Goal: Information Seeking & Learning: Check status

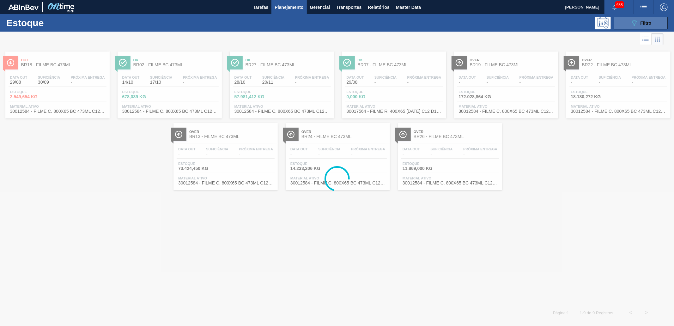
click at [650, 22] on span "Filtro" at bounding box center [646, 23] width 11 height 5
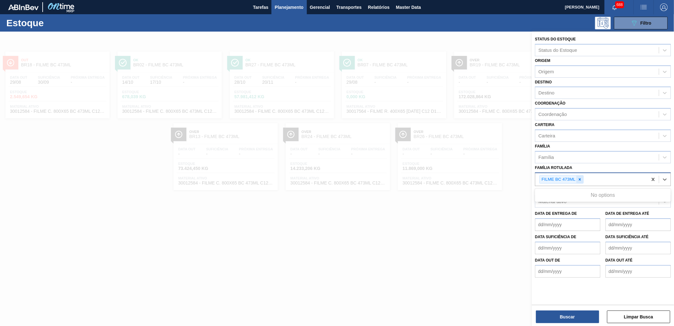
click at [583, 178] on div "FILME BC 473ML" at bounding box center [592, 179] width 112 height 13
click at [582, 178] on icon at bounding box center [580, 179] width 4 height 4
type Rotulada "car"
click at [521, 223] on div at bounding box center [337, 195] width 674 height 326
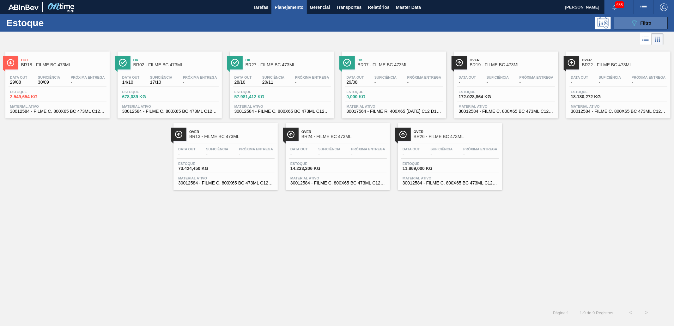
click at [632, 22] on icon "089F7B8B-B2A5-4AFE-B5C0-19BA573D28AC" at bounding box center [635, 23] width 8 height 8
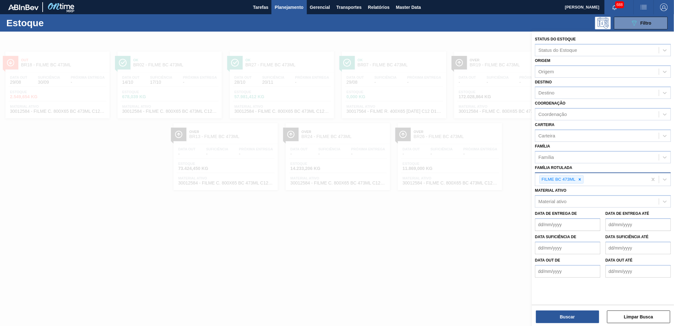
click at [582, 179] on icon at bounding box center [580, 179] width 4 height 4
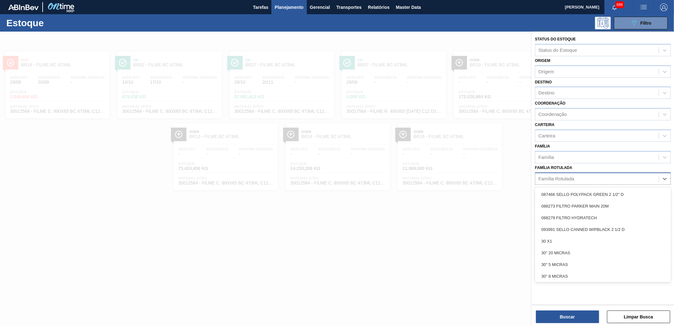
click at [579, 176] on div "Família Rotulada" at bounding box center [598, 178] width 124 height 9
type Rotulada "carbonato"
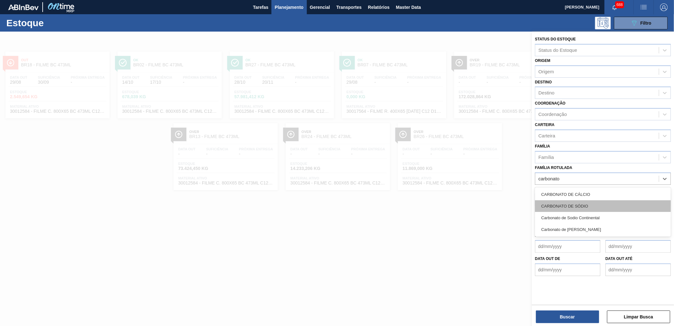
click at [591, 205] on div "CARBONATO DE SÓDIO" at bounding box center [603, 206] width 136 height 12
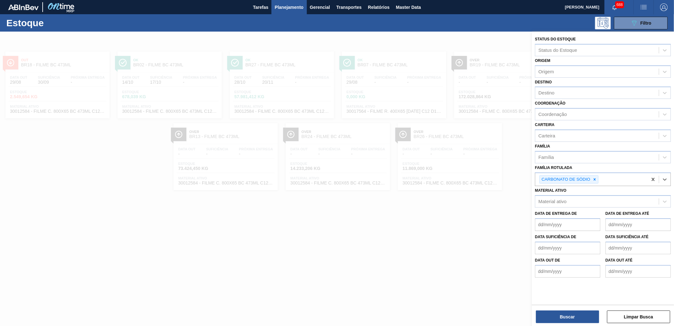
click at [580, 310] on div "Buscar Limpar Busca" at bounding box center [603, 314] width 142 height 18
click at [582, 315] on button "Buscar" at bounding box center [567, 317] width 63 height 13
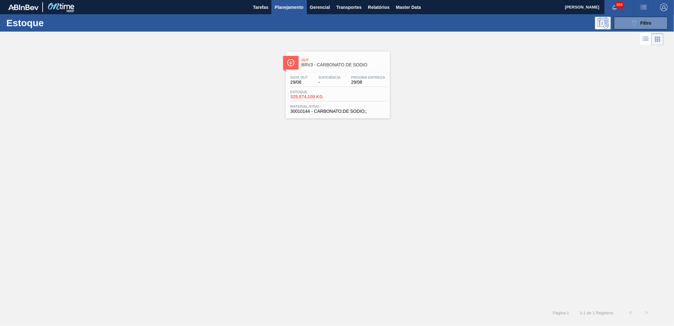
click at [337, 65] on span "BRV3 - CARBONATO DE SÓDIO" at bounding box center [344, 65] width 85 height 5
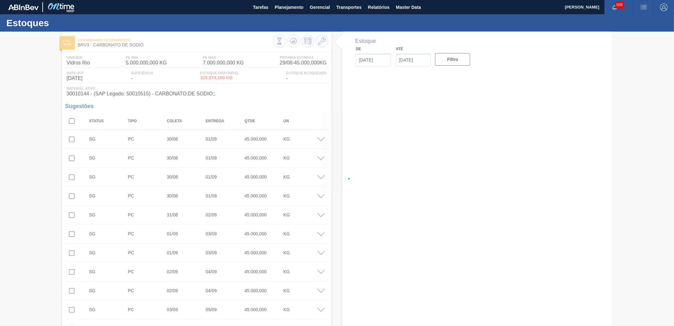
type input "[DATE]"
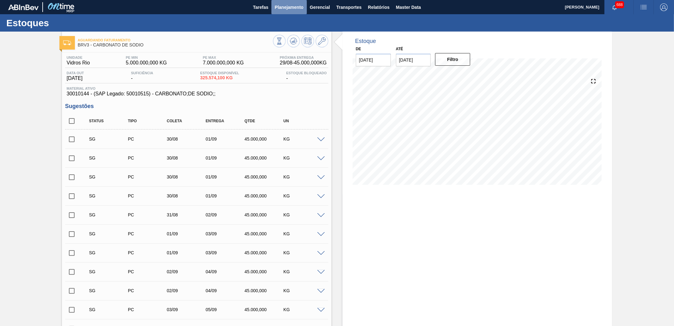
click at [283, 13] on button "Planejamento" at bounding box center [289, 7] width 35 height 14
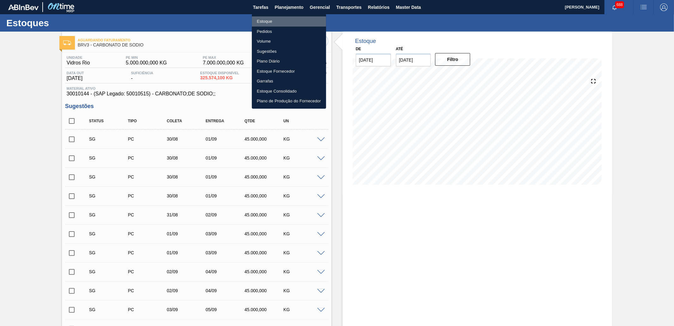
click at [276, 21] on li "Estoque" at bounding box center [289, 21] width 74 height 10
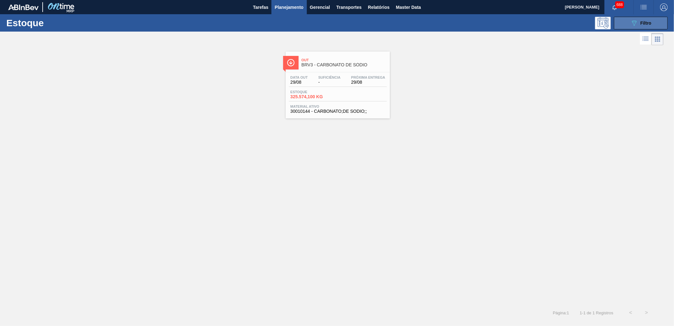
click at [629, 23] on button "089F7B8B-B2A5-4AFE-B5C0-19BA573D28AC Filtro" at bounding box center [641, 23] width 54 height 13
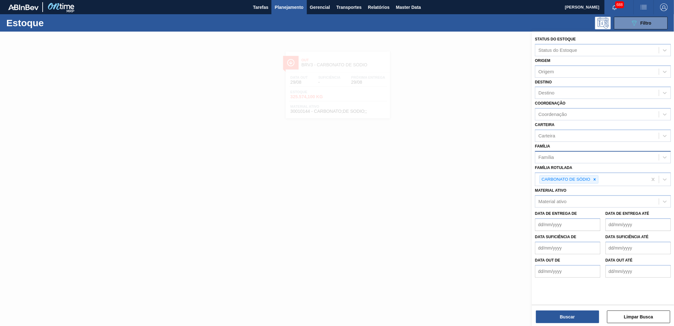
click at [568, 153] on div "Família" at bounding box center [598, 157] width 124 height 9
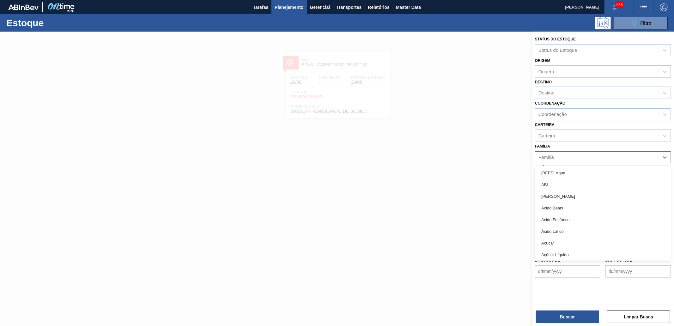
paste input "Matéria-Prima-Vidros"
type input "Matéria-Prima-Vidros"
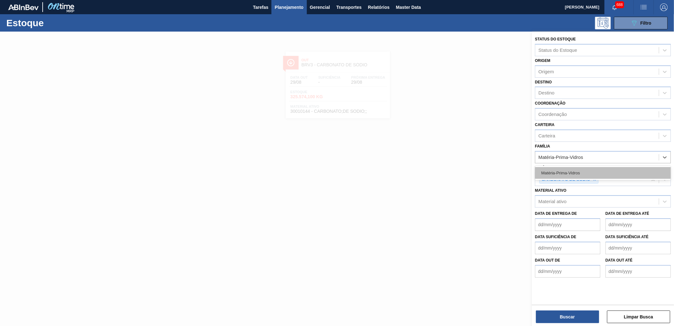
click at [572, 169] on div "Matéria-Prima-Vidros" at bounding box center [603, 173] width 136 height 12
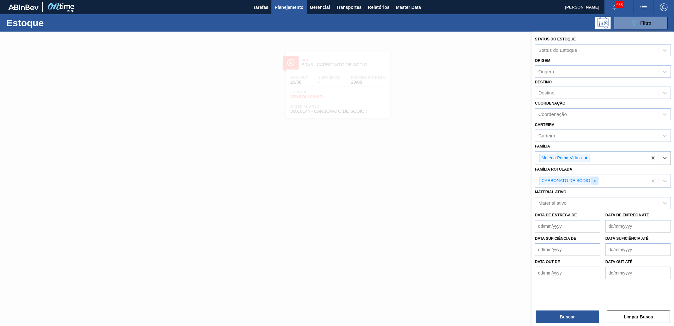
click at [596, 181] on icon at bounding box center [595, 181] width 4 height 4
click at [564, 316] on button "Buscar" at bounding box center [567, 317] width 63 height 13
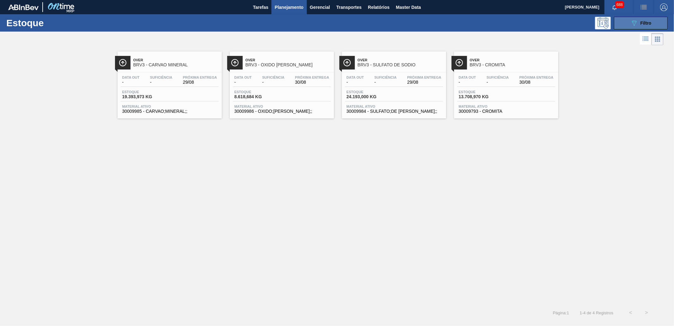
click at [627, 21] on button "089F7B8B-B2A5-4AFE-B5C0-19BA573D28AC Filtro" at bounding box center [641, 23] width 54 height 13
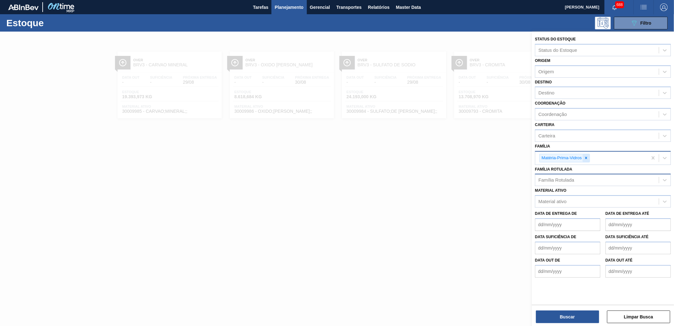
click at [589, 156] on div at bounding box center [586, 158] width 7 height 8
paste input "Fonolito 1MM"
type input "Fonolito 1MM"
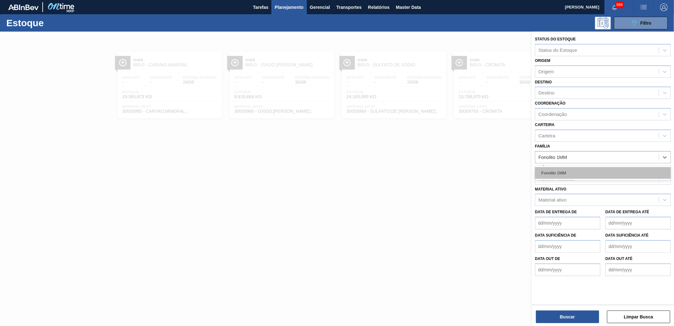
click at [582, 174] on div "Fonolito 1MM" at bounding box center [603, 173] width 136 height 12
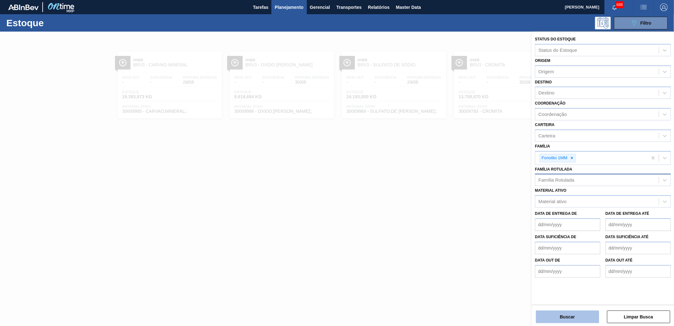
click at [565, 320] on button "Buscar" at bounding box center [567, 317] width 63 height 13
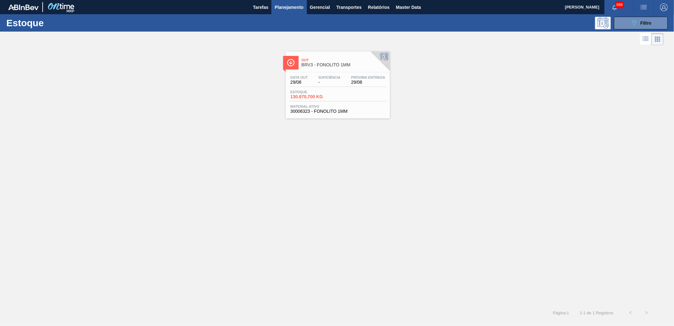
click at [339, 63] on span "BRV3 - FONOLITO 1MM" at bounding box center [344, 65] width 85 height 5
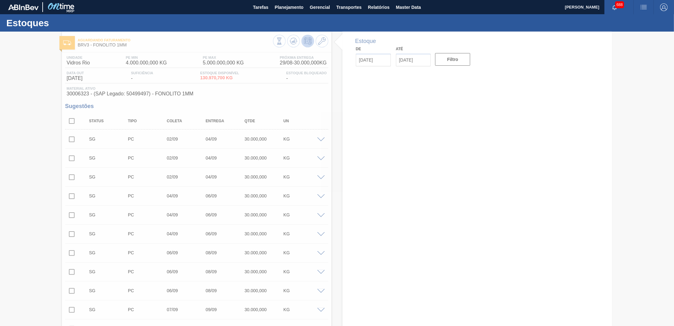
type input "[DATE]"
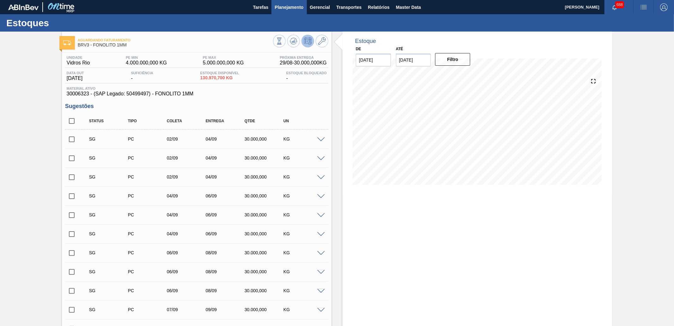
click at [285, 8] on span "Planejamento" at bounding box center [289, 7] width 29 height 8
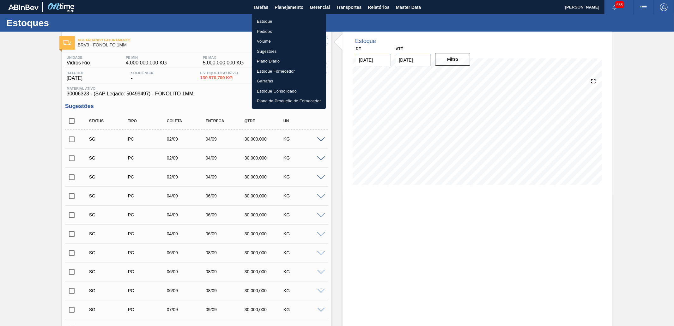
drag, startPoint x: 276, startPoint y: 20, endPoint x: 373, endPoint y: 314, distance: 309.7
click at [276, 20] on li "Estoque" at bounding box center [289, 21] width 74 height 10
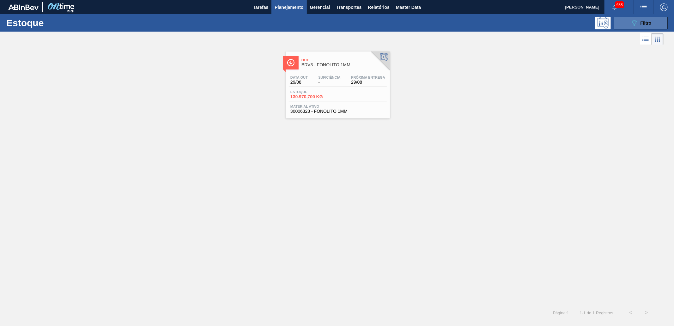
click at [631, 21] on icon "089F7B8B-B2A5-4AFE-B5C0-19BA573D28AC" at bounding box center [635, 23] width 8 height 8
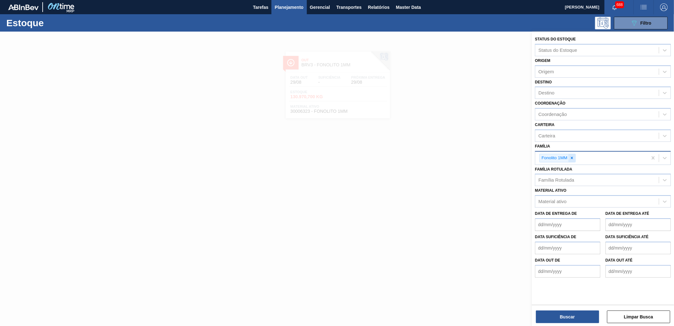
click at [576, 154] on div "Fonolito 1MM" at bounding box center [592, 158] width 112 height 13
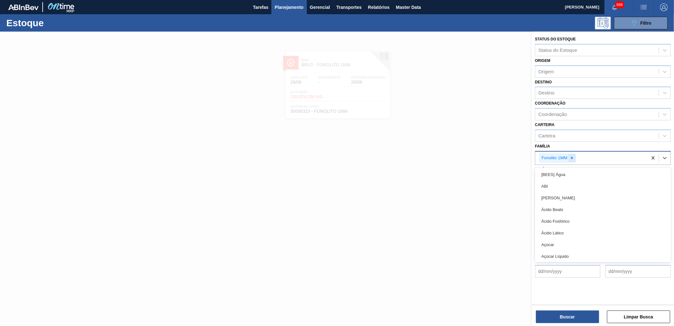
click at [572, 156] on icon at bounding box center [572, 158] width 4 height 4
paste input "Feldspato"
type input "Feldspato"
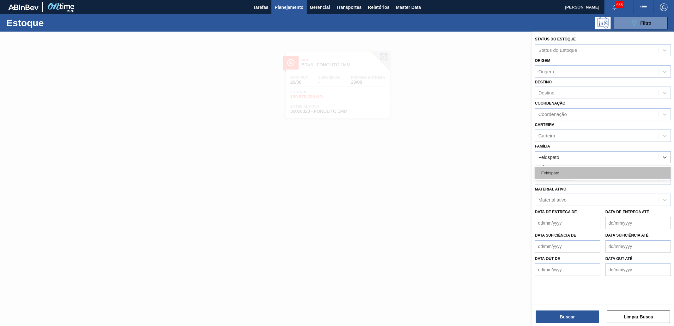
click at [567, 167] on div "Feldspato" at bounding box center [603, 173] width 136 height 12
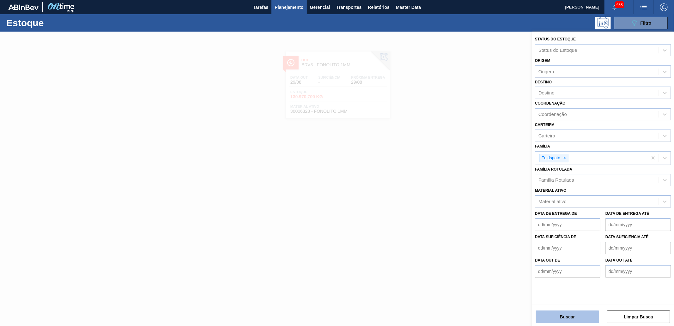
click at [567, 321] on button "Buscar" at bounding box center [567, 317] width 63 height 13
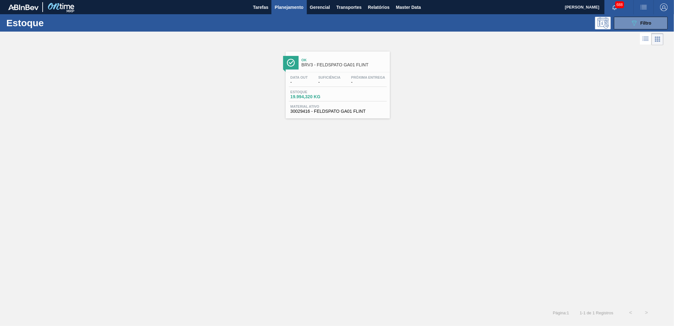
click at [338, 64] on span "BRV3 - FELDSPATO GA01 FLINT" at bounding box center [344, 65] width 85 height 5
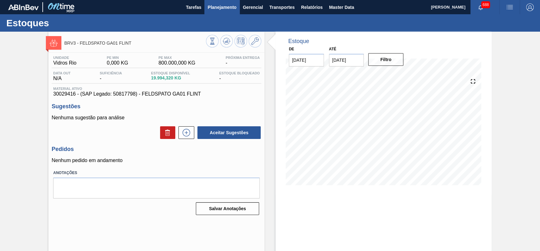
click at [223, 11] on button "Planejamento" at bounding box center [221, 7] width 35 height 14
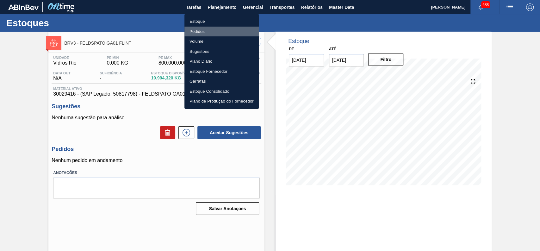
click at [206, 30] on li "Pedidos" at bounding box center [221, 32] width 74 height 10
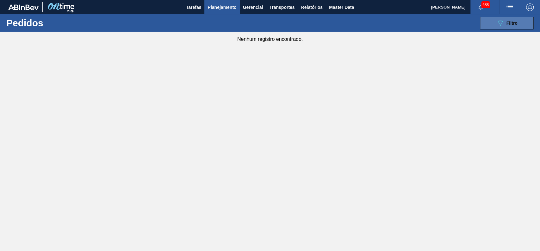
click at [489, 27] on button "089F7B8B-B2A5-4AFE-B5C0-19BA573D28AC Filtro" at bounding box center [507, 23] width 54 height 13
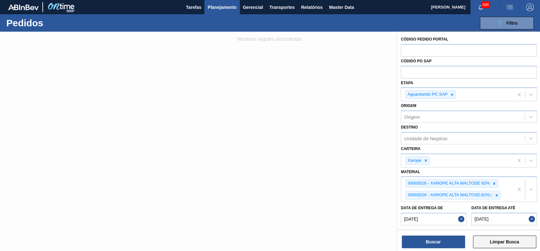
click at [492, 247] on button "Limpar Busca" at bounding box center [504, 241] width 63 height 13
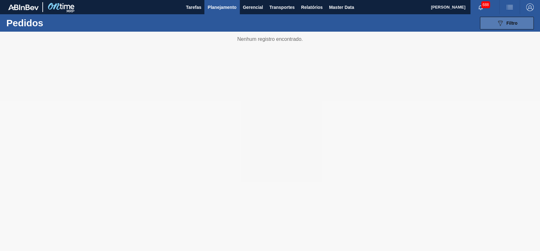
click at [492, 24] on button "089F7B8B-B2A5-4AFE-B5C0-19BA573D28AC Filtro" at bounding box center [507, 23] width 54 height 13
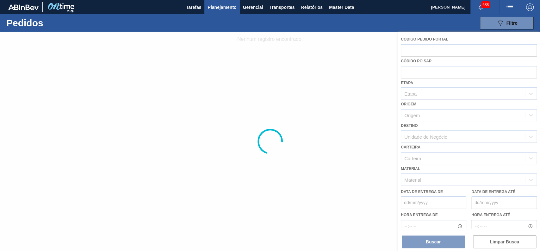
click at [416, 54] on div at bounding box center [270, 141] width 540 height 219
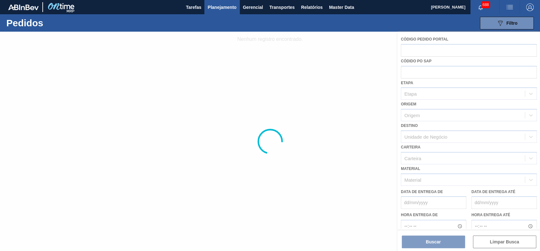
click at [416, 54] on div at bounding box center [270, 141] width 540 height 219
click at [433, 50] on div at bounding box center [270, 141] width 540 height 219
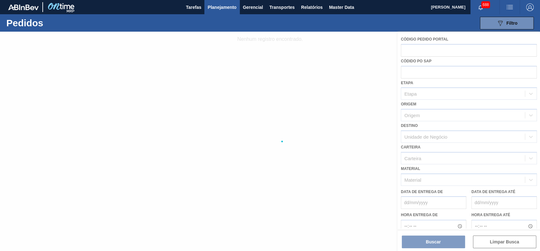
click at [433, 50] on div at bounding box center [270, 141] width 540 height 219
click at [437, 51] on div at bounding box center [270, 141] width 540 height 219
click at [20, 131] on div at bounding box center [270, 141] width 540 height 219
click at [491, 21] on button "089F7B8B-B2A5-4AFE-B5C0-19BA573D28AC Filtro" at bounding box center [507, 23] width 54 height 13
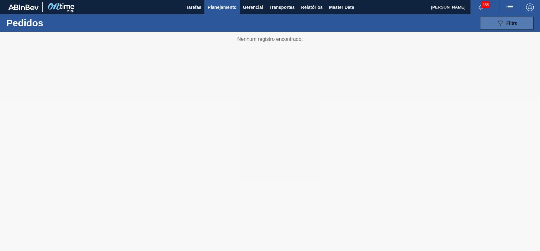
click at [491, 21] on button "089F7B8B-B2A5-4AFE-B5C0-19BA573D28AC Filtro" at bounding box center [507, 23] width 54 height 13
click at [505, 18] on button "089F7B8B-B2A5-4AFE-B5C0-19BA573D28AC Filtro" at bounding box center [507, 23] width 54 height 13
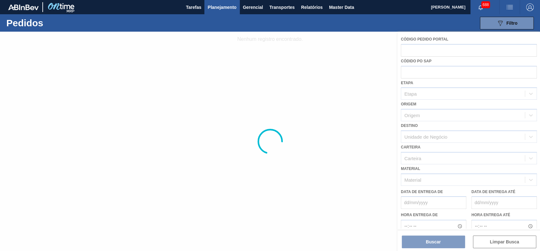
click at [415, 55] on div at bounding box center [270, 141] width 540 height 219
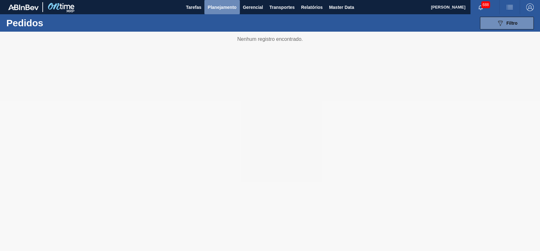
click at [223, 12] on button "Planejamento" at bounding box center [221, 7] width 35 height 14
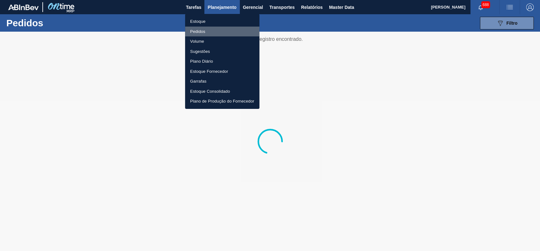
click at [219, 30] on li "Pedidos" at bounding box center [222, 32] width 74 height 10
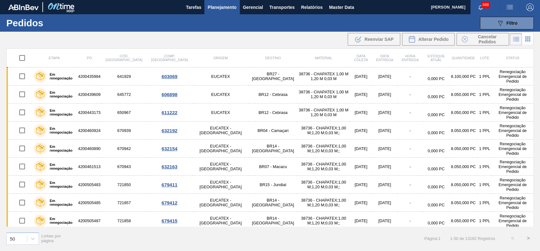
click at [304, 38] on div ".b{fill:var(--color-action-default)} Reenviar SAP Alterar Pedido Cancelar Pedid…" at bounding box center [270, 39] width 540 height 15
click at [493, 18] on button "089F7B8B-B2A5-4AFE-B5C0-19BA573D28AC Filtro" at bounding box center [507, 23] width 54 height 13
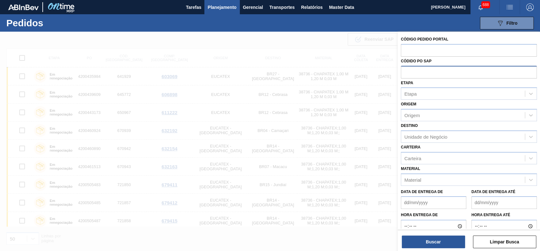
click at [423, 72] on input "text" at bounding box center [469, 72] width 136 height 12
paste input "5800329959"
type input "5800329959"
click at [441, 242] on button "Buscar" at bounding box center [433, 241] width 63 height 13
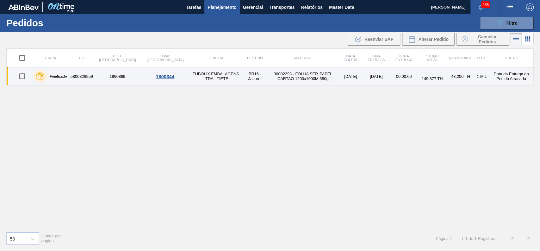
click at [284, 75] on td "30002293 - FOLHA SEP. PAPEL CARTAO 1200x1000M 350g" at bounding box center [302, 76] width 71 height 18
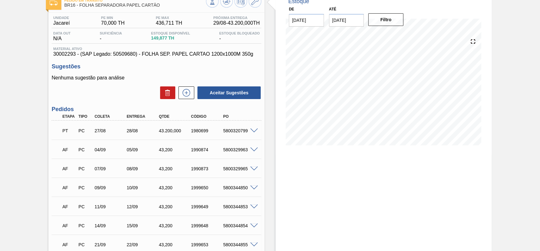
scroll to position [70, 0]
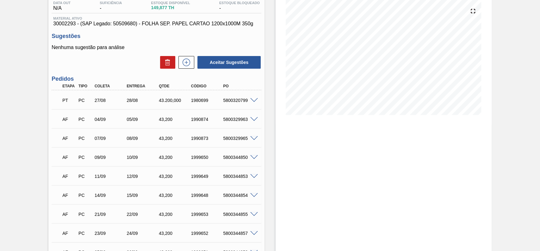
click at [237, 100] on div "5800320799" at bounding box center [239, 100] width 36 height 5
copy div "5800320799"
click at [237, 101] on div "5800320799" at bounding box center [239, 100] width 36 height 5
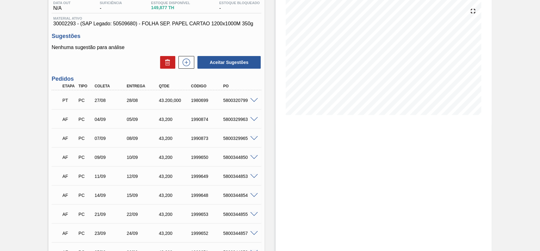
click at [254, 99] on span at bounding box center [254, 100] width 8 height 5
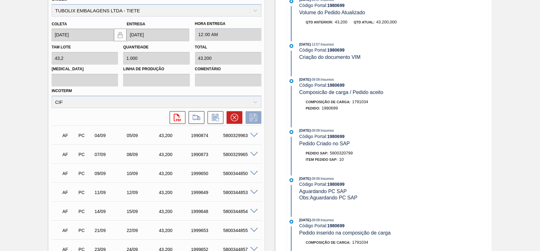
scroll to position [245, 0]
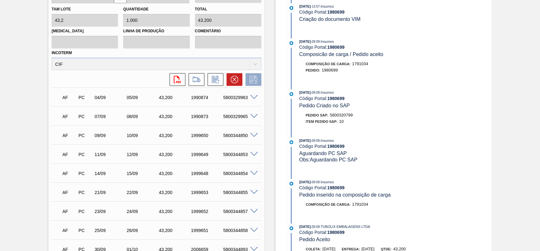
click at [348, 114] on span "5800320799" at bounding box center [341, 115] width 23 height 5
copy span "5800320799"
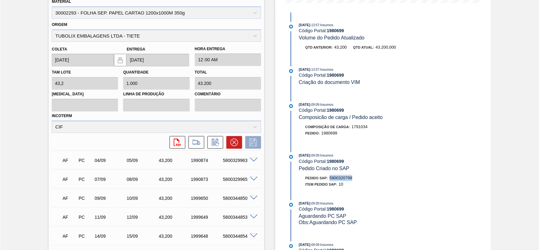
scroll to position [70, 0]
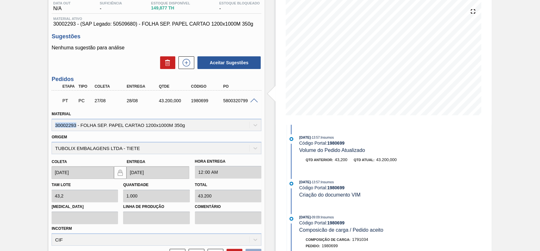
drag, startPoint x: 76, startPoint y: 126, endPoint x: 46, endPoint y: 121, distance: 30.7
copy div "30002293"
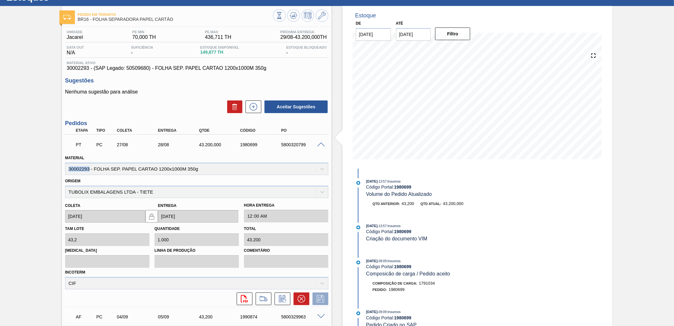
scroll to position [0, 0]
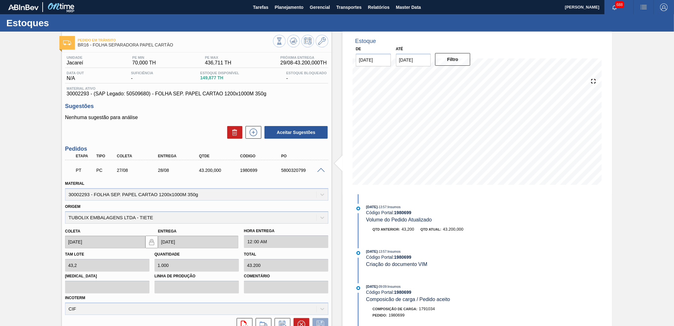
click at [345, 96] on div "Estoque De 29/08/2025 Até 31/01/2026 Filtro 13/09 Projeção de Estoque 43,356.56…" at bounding box center [478, 113] width 270 height 163
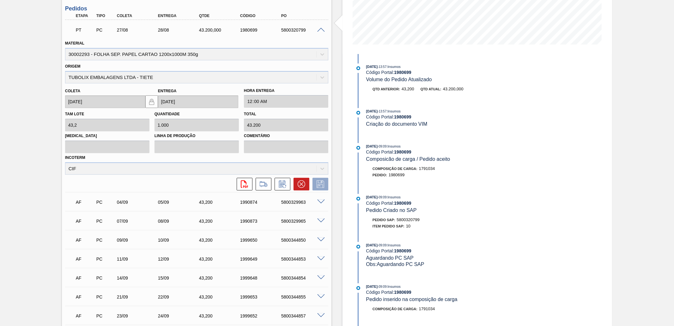
scroll to position [379, 0]
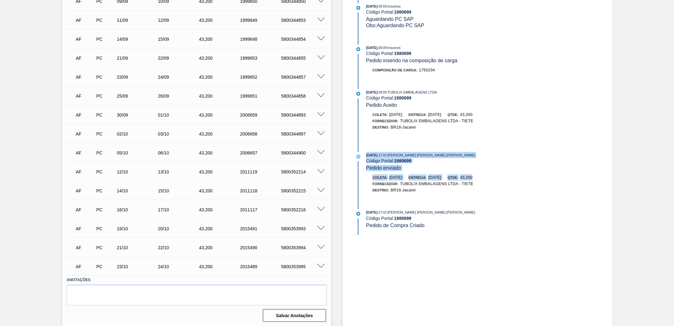
drag, startPoint x: 474, startPoint y: 182, endPoint x: 360, endPoint y: 154, distance: 117.2
click at [360, 154] on div "27/08/2025 - 13:57 : Insumos Código Portal: 1980699 Volume do Pedido Atualizado…" at bounding box center [435, 25] width 163 height 420
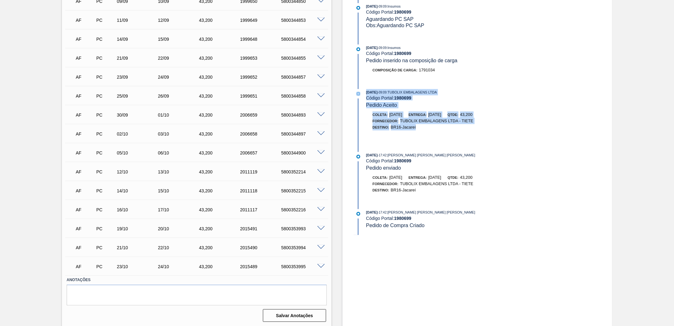
drag, startPoint x: 478, startPoint y: 131, endPoint x: 359, endPoint y: 98, distance: 123.3
click at [359, 98] on div "02/07/2025 - 09:09 : TUBOLIX EMBALAGENS LTDA Código Portal: 1980699 Pedido Acei…" at bounding box center [435, 115] width 163 height 53
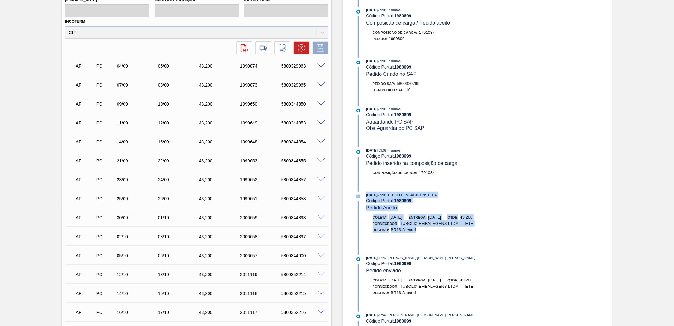
scroll to position [274, 0]
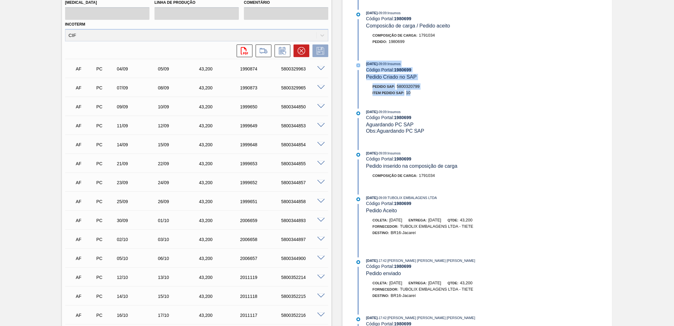
drag, startPoint x: 414, startPoint y: 92, endPoint x: 360, endPoint y: 64, distance: 60.7
click at [360, 64] on div "02/07/2025 - 09:09 : Insumos Código Portal: 1980699 Pedido Criado no SAP Pedido…" at bounding box center [435, 80] width 163 height 38
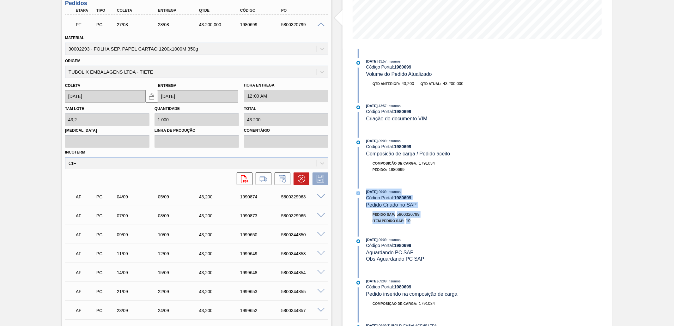
scroll to position [133, 0]
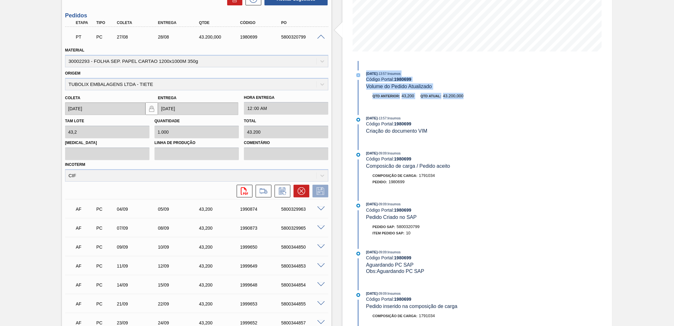
drag, startPoint x: 477, startPoint y: 93, endPoint x: 364, endPoint y: 71, distance: 115.4
click at [364, 71] on div "27/08/2025 - 13:57 : Insumos Código Portal: 1980699 Volume do Pedido Atualizado…" at bounding box center [435, 88] width 163 height 35
click at [401, 109] on div "27/08/2025 - 13:57 : Insumos Código Portal: 1980699 Volume do Pedido Atualizado…" at bounding box center [435, 271] width 163 height 420
click at [444, 97] on div "Qtd anterior: 43,200 Qtd atual: 43.200,000" at bounding box center [441, 96] width 150 height 6
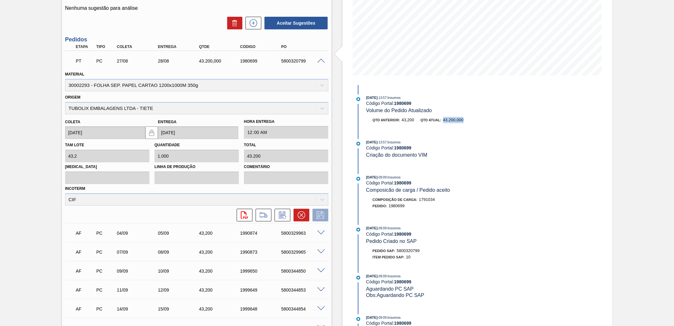
scroll to position [98, 0]
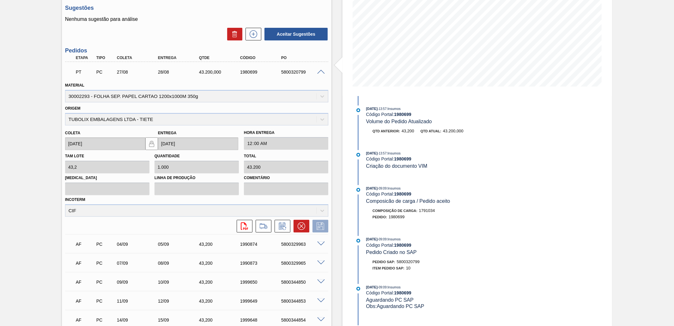
click at [461, 150] on div "27/08/2025 - 13:57 : Insumos Código Portal: 1980699 Volume do Pedido Atualizado…" at bounding box center [435, 306] width 163 height 420
drag, startPoint x: 467, startPoint y: 128, endPoint x: 419, endPoint y: 128, distance: 48.1
click at [419, 128] on div "Qtd anterior: 43,200 Qtd atual: 43.200,000" at bounding box center [441, 131] width 150 height 6
click at [299, 72] on div "5800320799" at bounding box center [303, 72] width 46 height 5
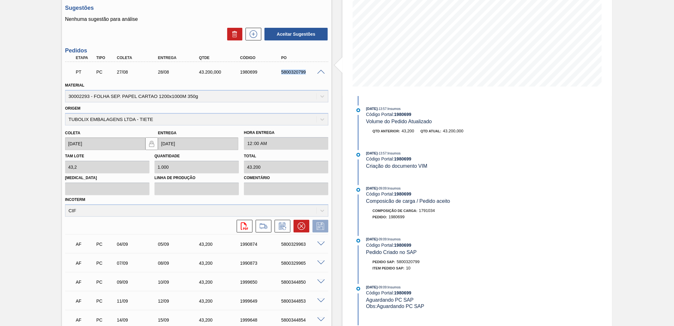
copy div "5800320799"
drag, startPoint x: 406, startPoint y: 130, endPoint x: 359, endPoint y: 126, distance: 47.9
click at [359, 126] on div "27/08/2025 - 13:57 : Insumos Código Portal: 1980699 Volume do Pedido Atualizado…" at bounding box center [435, 123] width 163 height 35
click at [446, 140] on div "27/08/2025 - 13:57 : Insumos Código Portal: 1980699 Volume do Pedido Atualizado…" at bounding box center [435, 123] width 163 height 35
drag, startPoint x: 446, startPoint y: 130, endPoint x: 431, endPoint y: 131, distance: 15.2
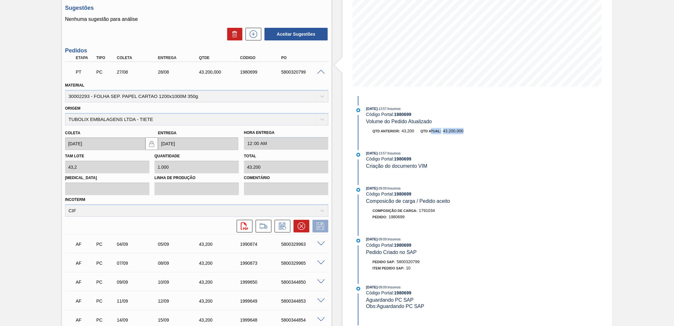
click at [431, 131] on div "Qtd anterior: 43,200 Qtd atual: 43.200,000" at bounding box center [441, 131] width 150 height 6
click at [298, 73] on div "5800320799" at bounding box center [303, 72] width 46 height 5
copy div "5800320799"
drag, startPoint x: 415, startPoint y: 132, endPoint x: 400, endPoint y: 132, distance: 15.5
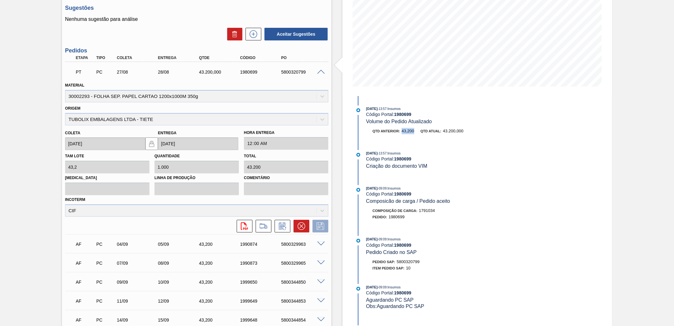
click at [400, 132] on div "Qtd anterior: 43,200 Qtd atual: 43.200,000" at bounding box center [441, 131] width 150 height 6
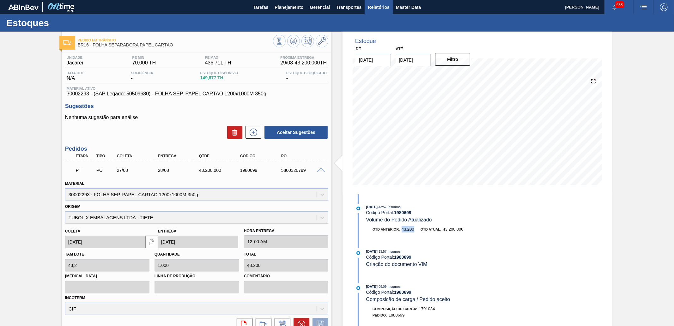
click at [366, 7] on button "Relatórios" at bounding box center [379, 7] width 28 height 14
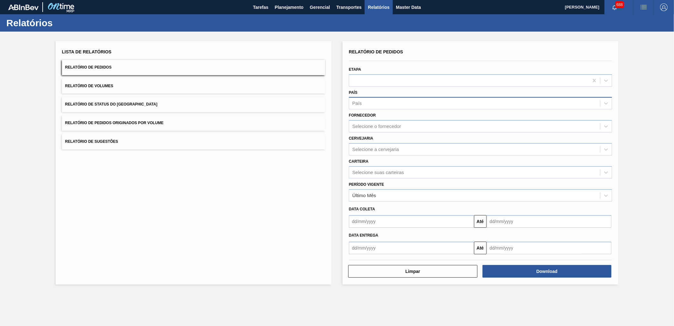
click at [368, 107] on div "País" at bounding box center [474, 103] width 251 height 9
type input "bras"
click at [401, 172] on div "Selecione suas carteiras" at bounding box center [379, 173] width 52 height 5
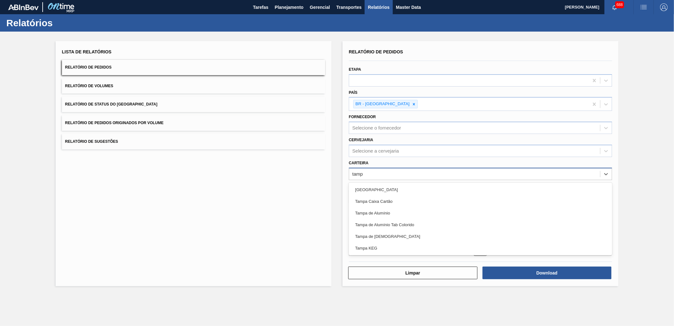
type input "tampa"
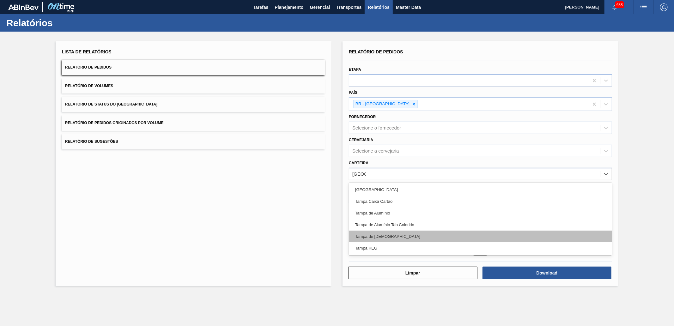
click at [378, 235] on div "Tampa de Lata" at bounding box center [480, 237] width 263 height 12
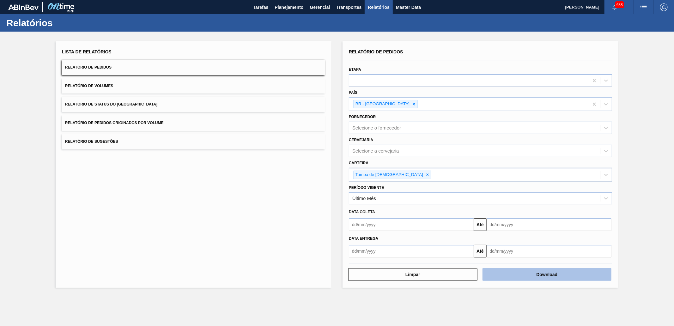
click at [523, 250] on button "Download" at bounding box center [547, 274] width 129 height 13
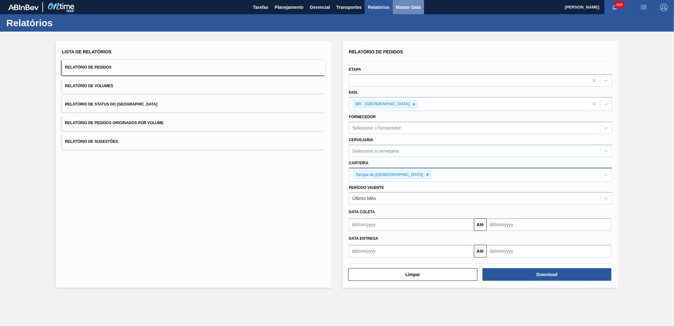
click at [407, 10] on span "Master Data" at bounding box center [408, 7] width 25 height 8
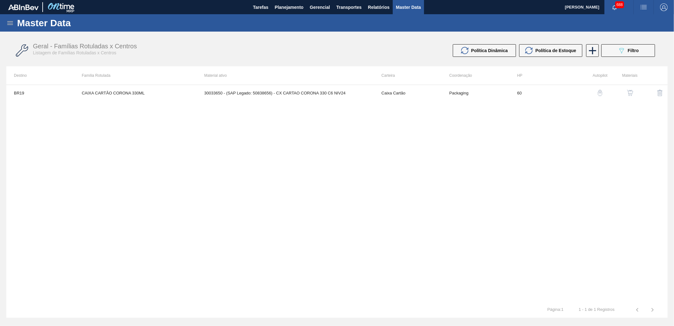
click at [14, 27] on div "Master Data" at bounding box center [337, 22] width 674 height 17
click at [12, 23] on icon at bounding box center [10, 23] width 6 height 4
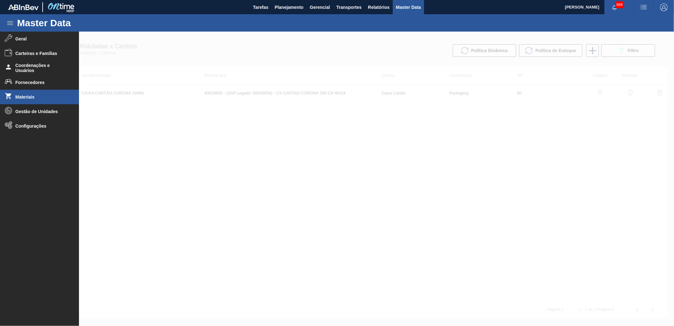
click at [43, 97] on span "Materiais" at bounding box center [41, 97] width 52 height 5
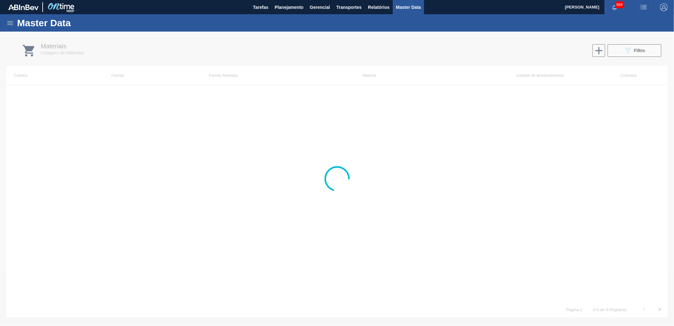
click at [539, 53] on div at bounding box center [337, 179] width 674 height 295
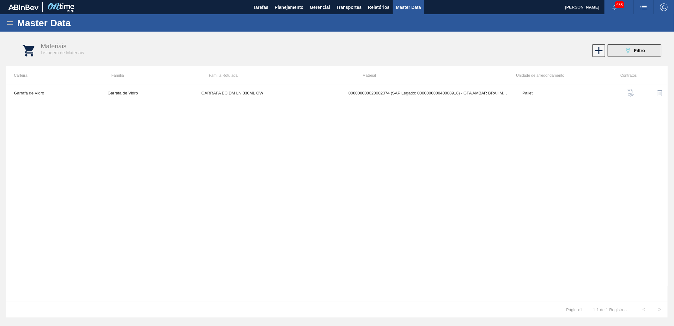
click at [539, 49] on icon "089F7B8B-B2A5-4AFE-B5C0-19BA573D28AC" at bounding box center [628, 51] width 8 height 8
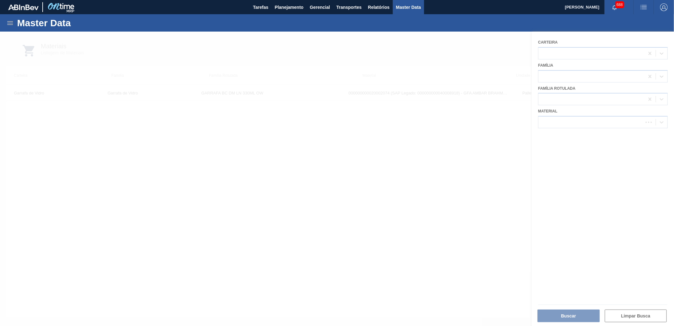
click at [539, 116] on div at bounding box center [337, 179] width 674 height 295
click at [539, 120] on div at bounding box center [337, 179] width 674 height 295
click at [539, 119] on div at bounding box center [337, 179] width 674 height 295
click at [539, 123] on div at bounding box center [337, 179] width 674 height 295
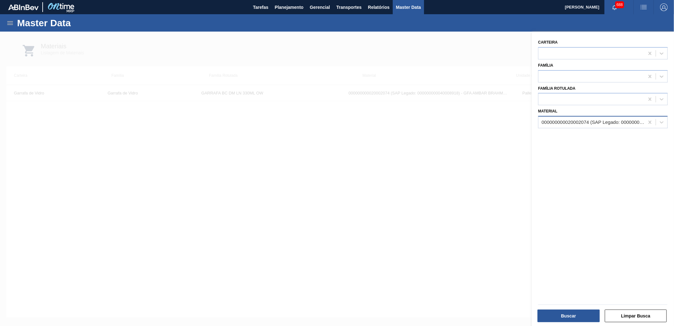
click at [539, 124] on div "000000000020002074 (SAP Legado: 000000000040008918) - GFA AMBAR BRAHMA DUPLO MA…" at bounding box center [592, 122] width 106 height 9
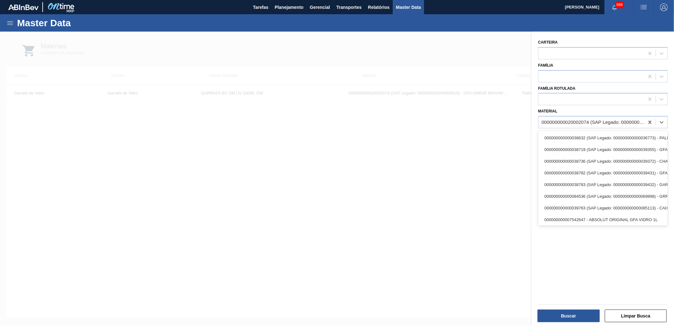
paste input "30010241"
type input "30010241"
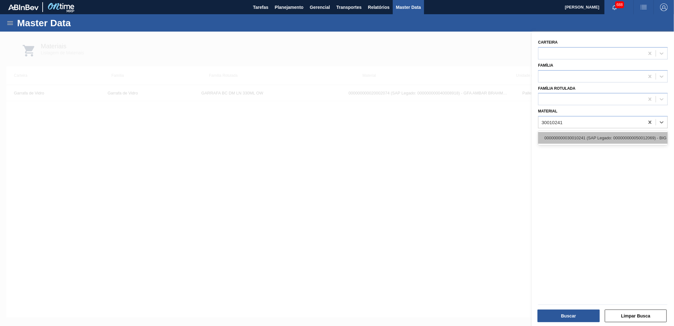
click at [539, 137] on div "000000000030010241 (SAP Legado: 000000000050012069) - BIG BAG Plastico FILME BI…" at bounding box center [603, 138] width 130 height 12
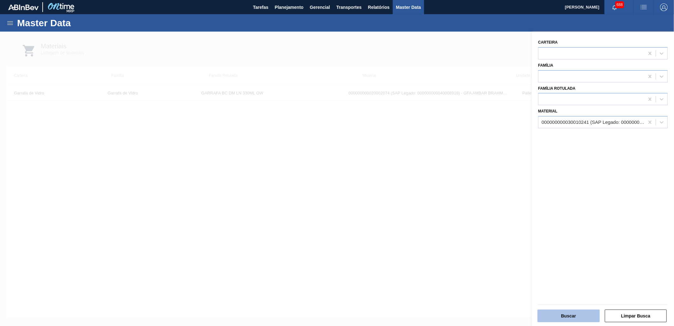
click at [539, 250] on button "Buscar" at bounding box center [569, 316] width 62 height 13
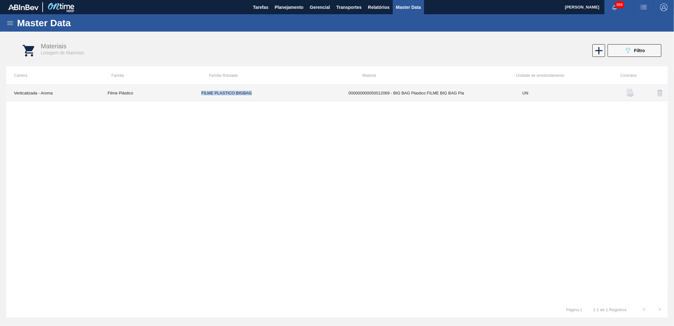
drag, startPoint x: 256, startPoint y: 95, endPoint x: 183, endPoint y: 96, distance: 73.0
click at [183, 96] on tr "Verticalizada - Aroma Filme Plástico FILME PLASTICO BIGBAG 000000000050012069 -…" at bounding box center [337, 93] width 662 height 16
copy tr "Filme Plástico FILME PLASTICO BIGBAG"
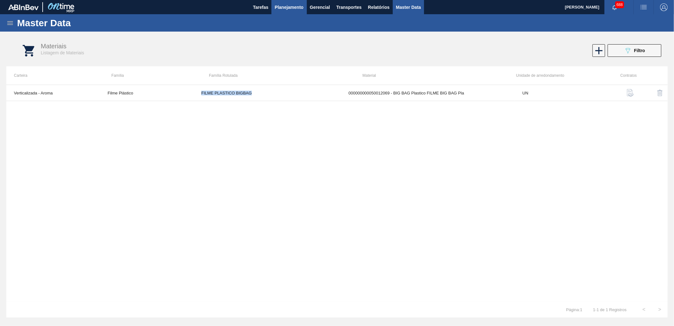
click at [297, 10] on span "Planejamento" at bounding box center [289, 7] width 29 height 8
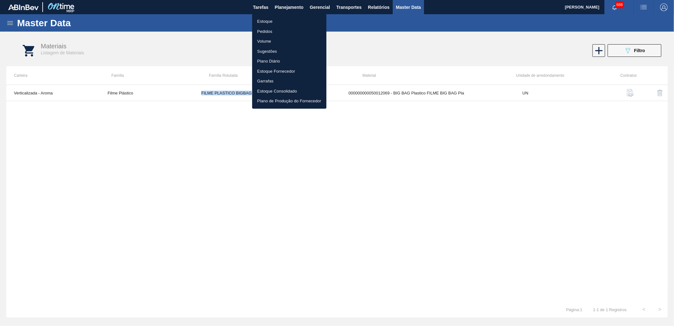
click at [284, 21] on li "Estoque" at bounding box center [289, 21] width 74 height 10
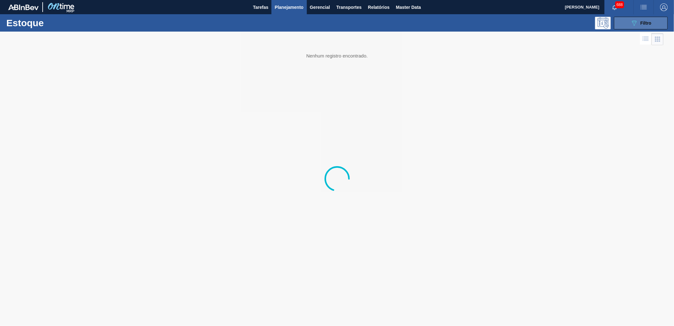
click at [539, 21] on icon at bounding box center [634, 23] width 5 height 5
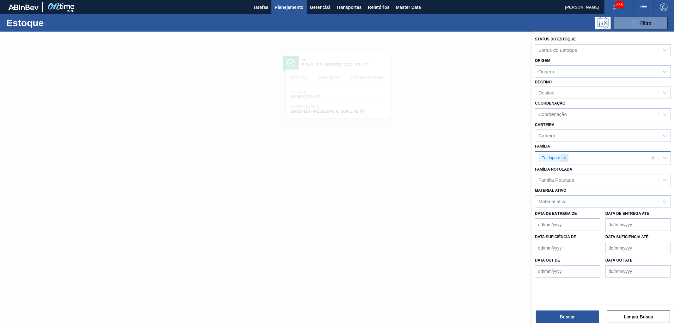
click at [539, 154] on div at bounding box center [565, 158] width 7 height 8
paste input "FILME PLASTICO BIGBAG"
type input "FILME PLASTICO BIGBAG"
drag, startPoint x: 567, startPoint y: 146, endPoint x: 568, endPoint y: 165, distance: 18.3
click at [539, 146] on div "Família Feldspato" at bounding box center [603, 153] width 136 height 23
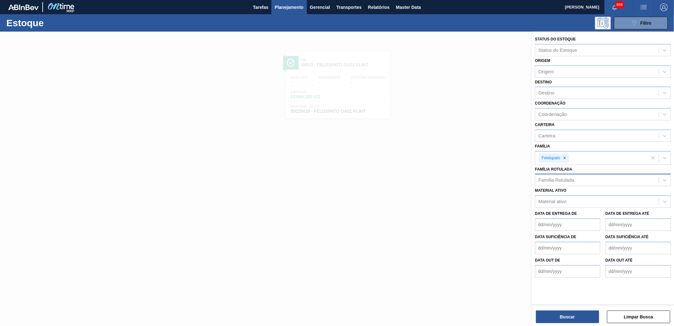
click at [539, 180] on div "Família Rotulada" at bounding box center [557, 180] width 36 height 5
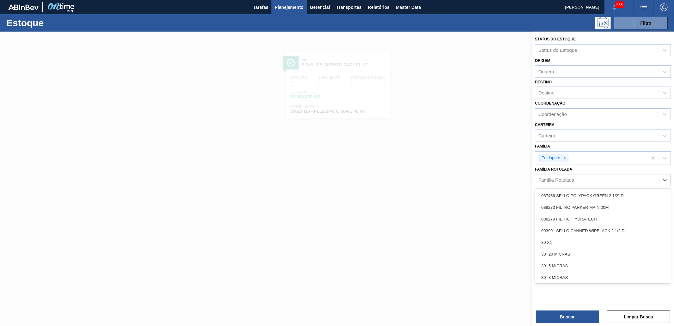
paste Rotulada "FILME PLASTICO BIGBAG"
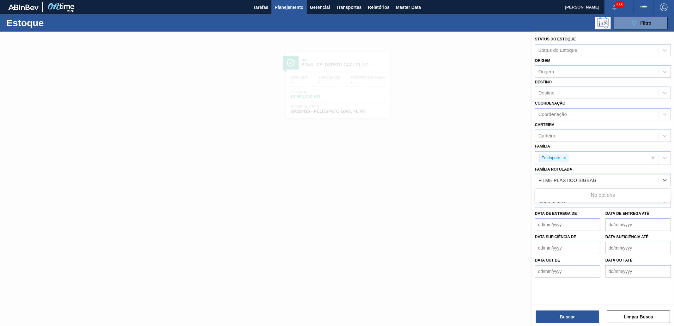
click at [539, 179] on Rotulada "FILME PLASTICO BIGBAG" at bounding box center [574, 180] width 70 height 5
type Rotulada "FILME PLASTICO BIGBAG"
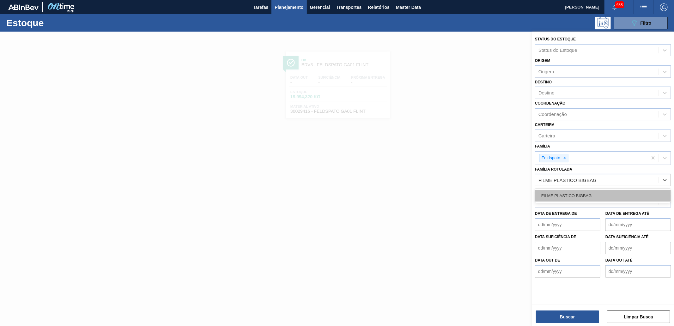
click at [539, 194] on div "FILME PLASTICO BIGBAG" at bounding box center [603, 196] width 136 height 12
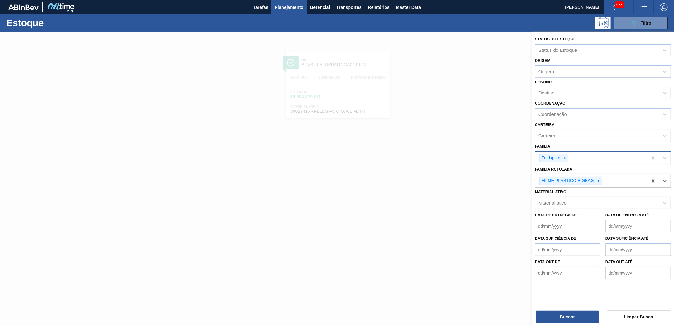
click at [539, 155] on div "Feldspato" at bounding box center [592, 158] width 112 height 13
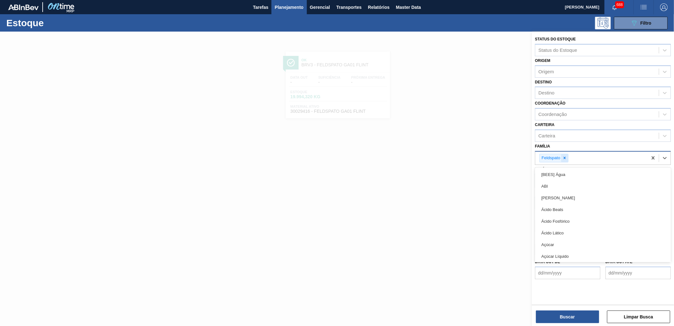
click at [539, 156] on icon at bounding box center [565, 158] width 4 height 4
click at [539, 144] on div "Família option Feldspato, deselected. option [BEES] Água focused, 1 of 101. 101…" at bounding box center [603, 152] width 136 height 21
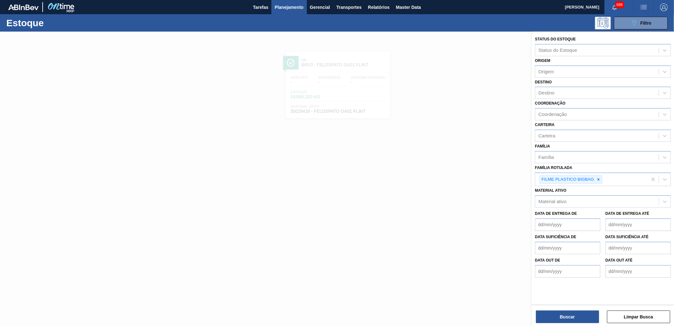
click at [539, 250] on div "Status do Estoque Status do Estoque Origem Origem Destino Destino Coordenação C…" at bounding box center [603, 180] width 142 height 296
click at [539, 250] on button "Buscar" at bounding box center [567, 317] width 63 height 13
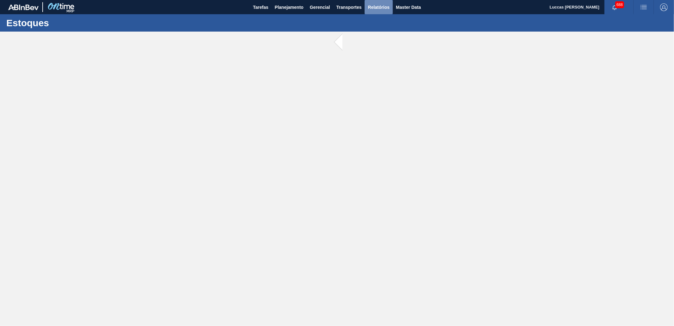
click at [365, 6] on button "Relatórios" at bounding box center [379, 7] width 28 height 14
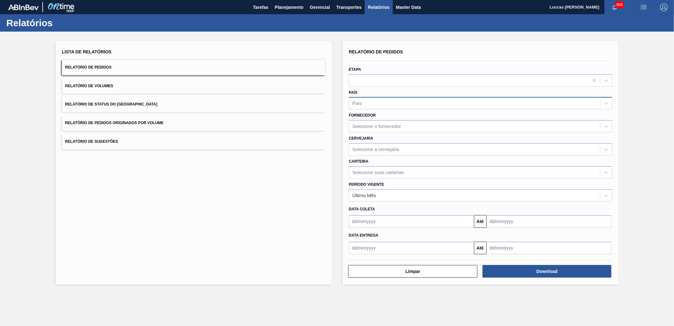
click at [377, 100] on div "País" at bounding box center [474, 103] width 251 height 9
type input "[GEOGRAPHIC_DATA]"
click at [399, 179] on div "Selecione suas carteiras" at bounding box center [480, 174] width 263 height 12
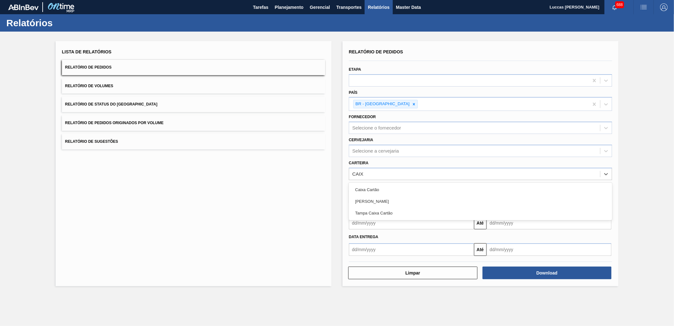
type input "CAIXA"
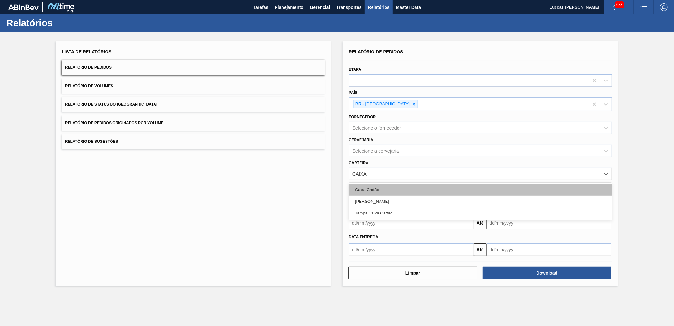
click at [393, 185] on div "Caixa Cartão" at bounding box center [480, 190] width 263 height 12
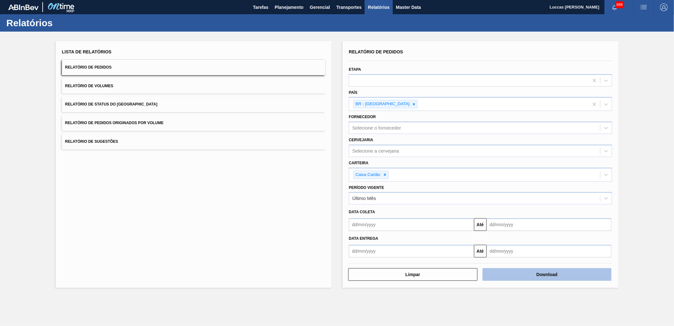
click at [529, 274] on button "Download" at bounding box center [547, 274] width 129 height 13
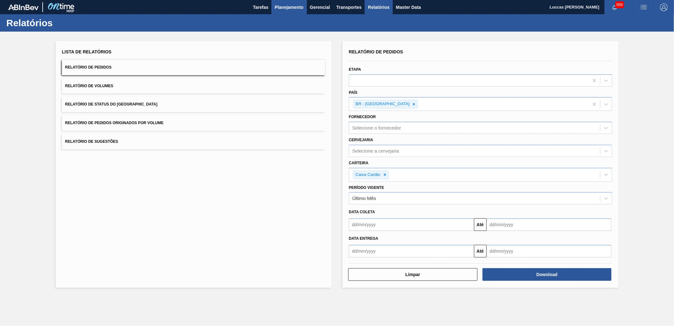
click at [282, 5] on span "Planejamento" at bounding box center [289, 7] width 29 height 8
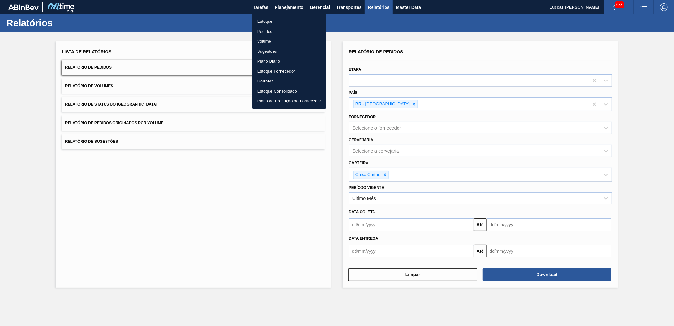
drag, startPoint x: 278, startPoint y: 32, endPoint x: 293, endPoint y: 24, distance: 17.1
click at [278, 32] on li "Pedidos" at bounding box center [289, 32] width 74 height 10
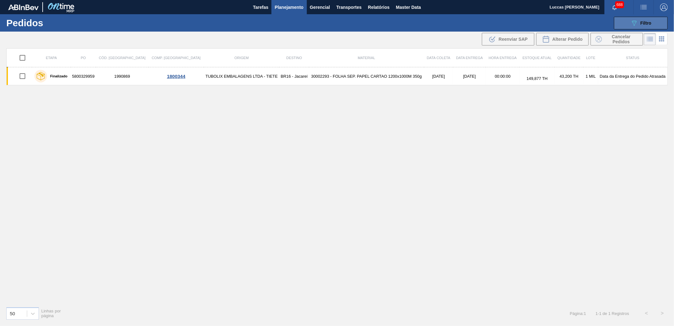
click at [623, 17] on button "089F7B8B-B2A5-4AFE-B5C0-19BA573D28AC Filtro" at bounding box center [641, 23] width 54 height 13
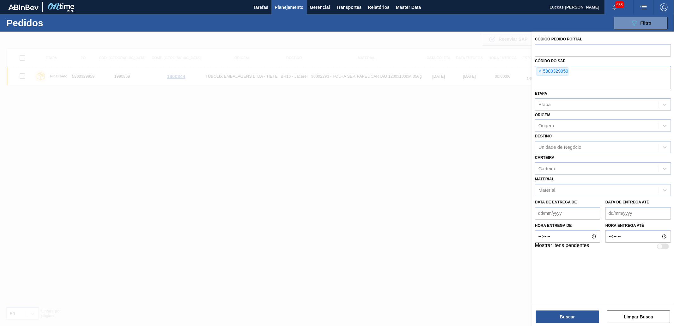
click at [544, 69] on div "× 5800329959" at bounding box center [553, 71] width 32 height 8
click at [537, 72] on span "×" at bounding box center [540, 72] width 6 height 8
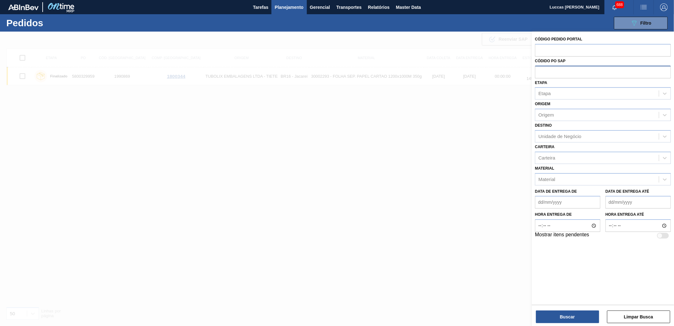
paste input "5800317399"
type input "5800317399"
click at [566, 318] on button "Buscar" at bounding box center [567, 317] width 63 height 13
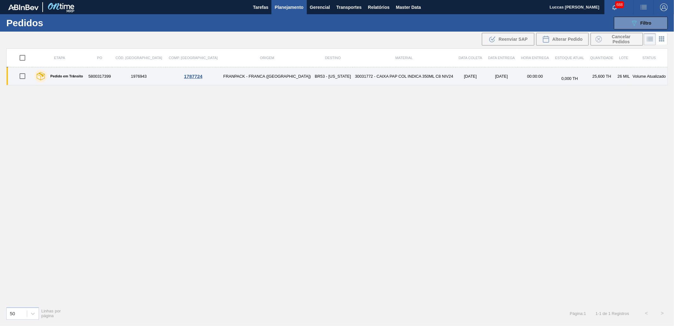
click at [77, 79] on div "Pedido em Trânsito" at bounding box center [59, 76] width 52 height 16
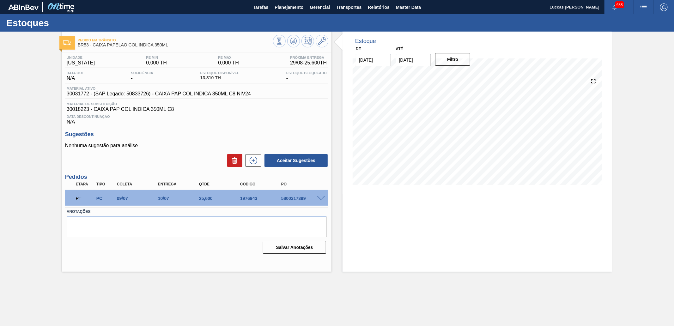
click at [321, 198] on span at bounding box center [321, 198] width 8 height 5
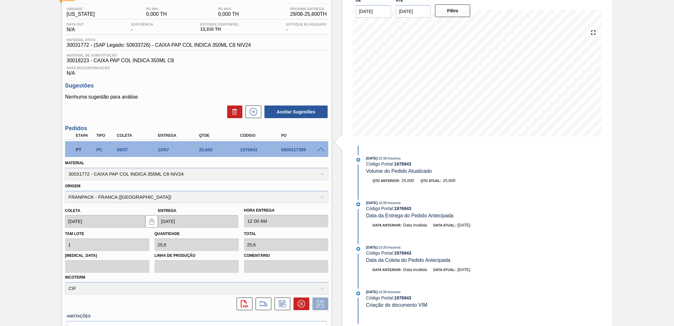
scroll to position [15, 0]
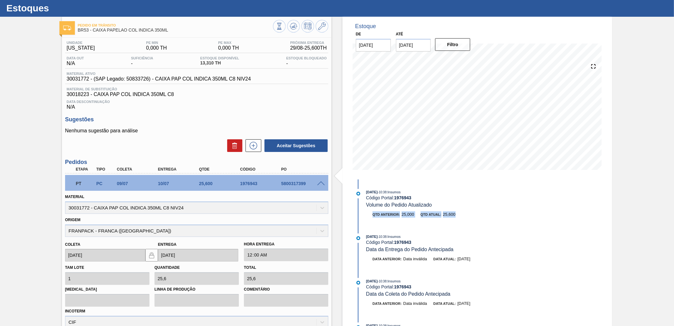
drag, startPoint x: 454, startPoint y: 216, endPoint x: 354, endPoint y: 212, distance: 100.0
click at [354, 212] on div "Qtd anterior: 25,000 Qtd atual: 25,600" at bounding box center [435, 216] width 163 height 9
click at [300, 182] on div "5800317399" at bounding box center [303, 183] width 46 height 5
drag, startPoint x: 300, startPoint y: 182, endPoint x: 303, endPoint y: 180, distance: 4.3
click at [300, 182] on div "5800317399" at bounding box center [303, 183] width 46 height 5
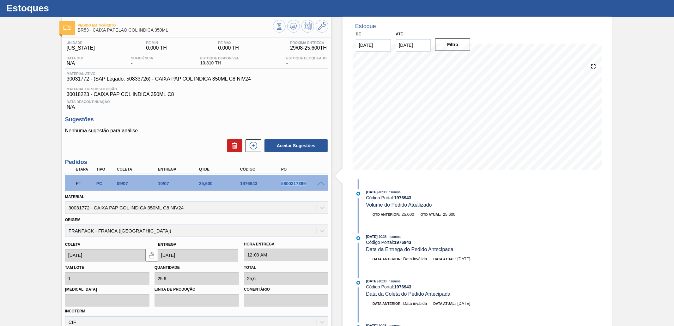
copy div "5800317399"
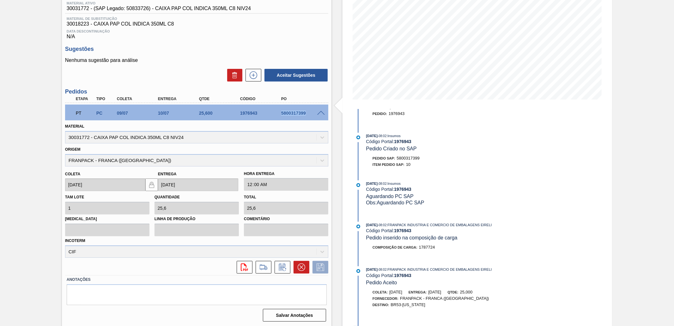
scroll to position [105, 0]
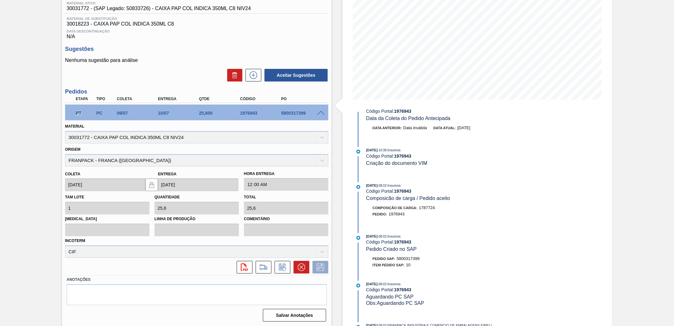
drag, startPoint x: 71, startPoint y: 112, endPoint x: 84, endPoint y: 111, distance: 12.7
click at [84, 111] on div "PT" at bounding box center [82, 113] width 21 height 14
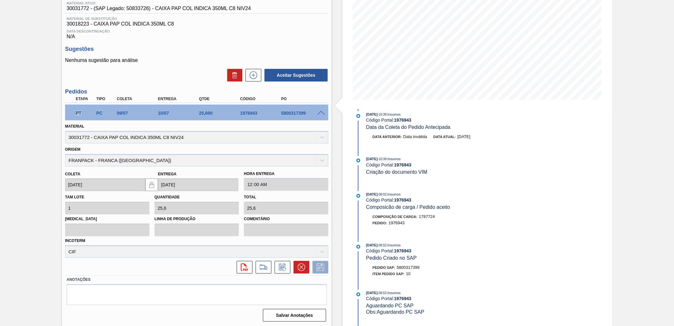
scroll to position [70, 0]
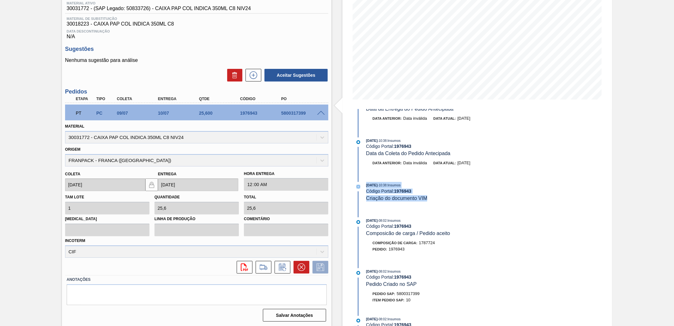
drag, startPoint x: 389, startPoint y: 196, endPoint x: 343, endPoint y: 187, distance: 46.6
click at [343, 187] on div "Estoque De [DATE] Até [DATE] Filtro 17/09 Projeção de Estoque 38.91 [DOMAIN_NAM…" at bounding box center [478, 136] width 270 height 381
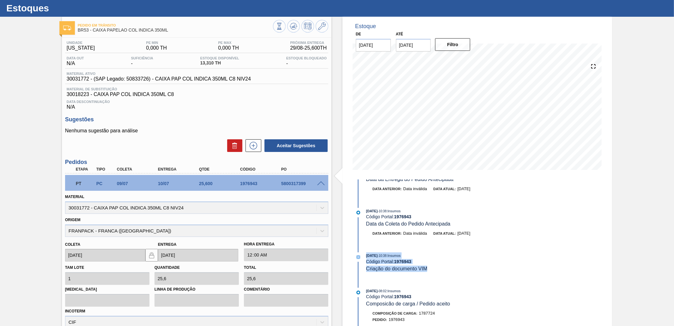
click at [448, 266] on div "[DATE] 10:38 : Insumos Código Portal: 1976943 Criação do documento VIM" at bounding box center [441, 262] width 150 height 19
drag, startPoint x: 280, startPoint y: 181, endPoint x: 303, endPoint y: 182, distance: 22.2
click at [303, 182] on div "5800317399" at bounding box center [303, 183] width 46 height 5
click at [292, 185] on div "5800317399" at bounding box center [303, 183] width 46 height 5
drag, startPoint x: 288, startPoint y: 190, endPoint x: 372, endPoint y: 213, distance: 86.8
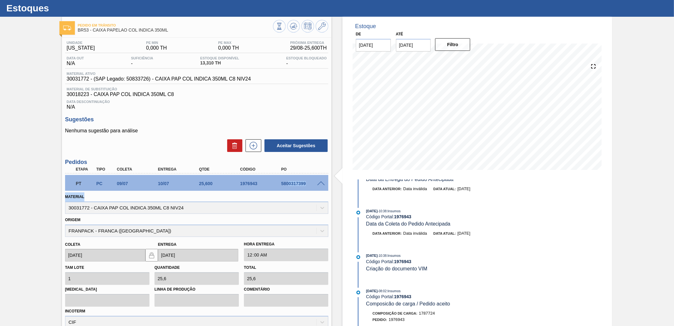
click at [289, 189] on div "PT PC 09/07 10/07 25,600 1976943 5800317399 Material 30031772 - CAIXA PAP COL I…" at bounding box center [196, 260] width 263 height 172
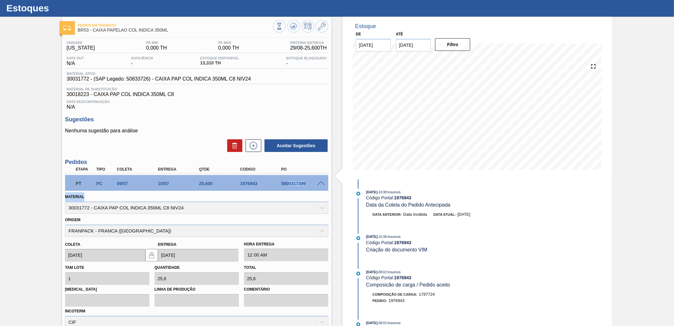
scroll to position [105, 0]
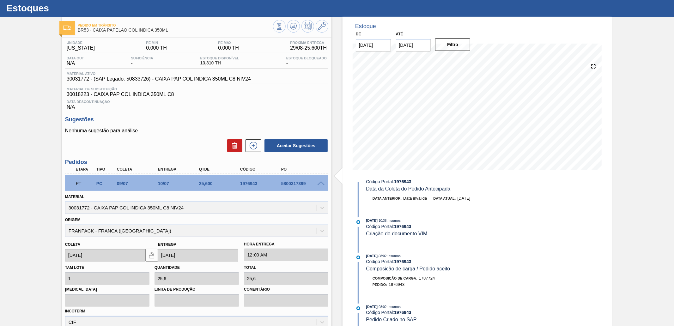
click at [571, 243] on div "Estoque De [DATE] Até [DATE] Filtro 08/09 Projeção de Estoque 38.91 [DOMAIN_NAM…" at bounding box center [478, 207] width 270 height 381
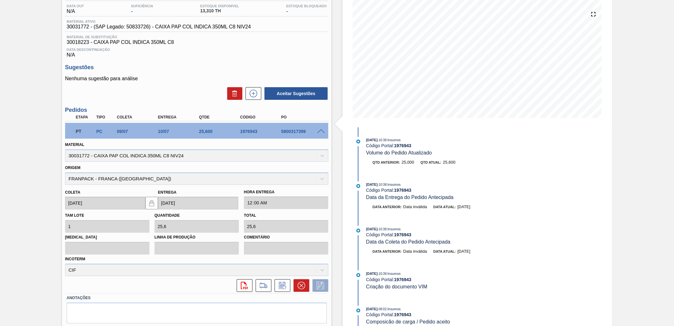
scroll to position [50, 0]
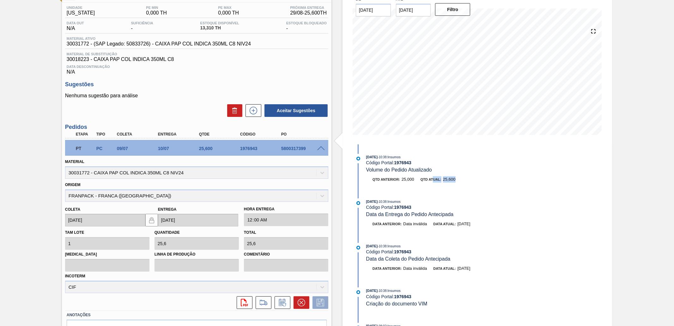
drag, startPoint x: 460, startPoint y: 179, endPoint x: 433, endPoint y: 178, distance: 26.9
click at [433, 178] on div "Qtd anterior: 25,000 Qtd atual: 25,600" at bounding box center [441, 179] width 150 height 6
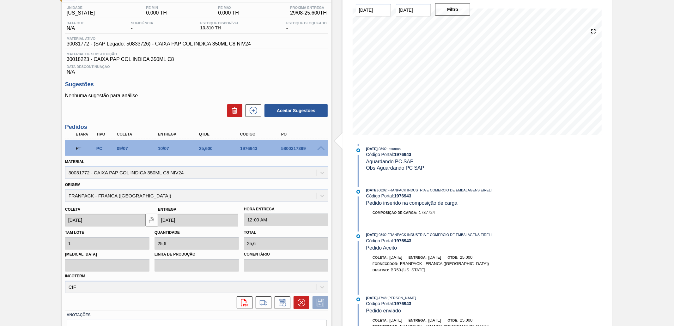
scroll to position [298, 0]
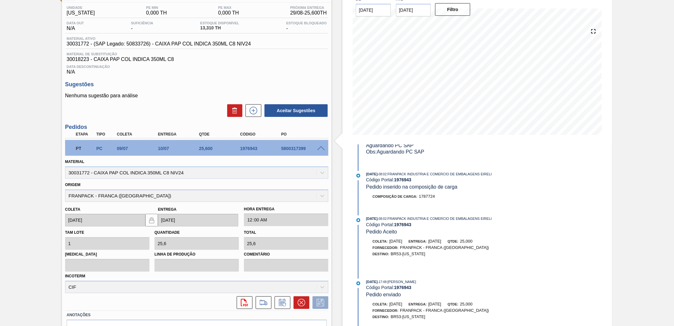
drag, startPoint x: 485, startPoint y: 240, endPoint x: 469, endPoint y: 239, distance: 16.1
click at [457, 240] on div "Coleta: [DATE] Entrega: [DATE] Qtde: 25,000" at bounding box center [441, 241] width 150 height 6
click at [473, 241] on div "Qtde: 25,000" at bounding box center [460, 241] width 25 height 6
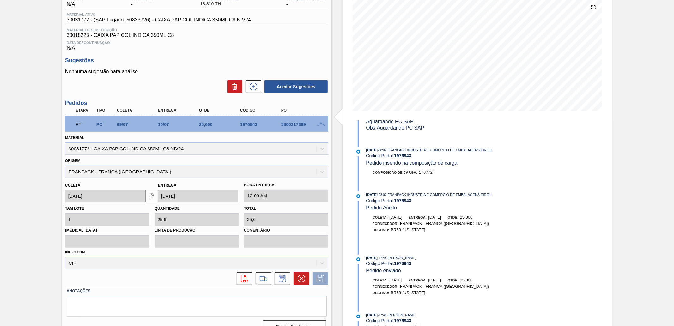
scroll to position [85, 0]
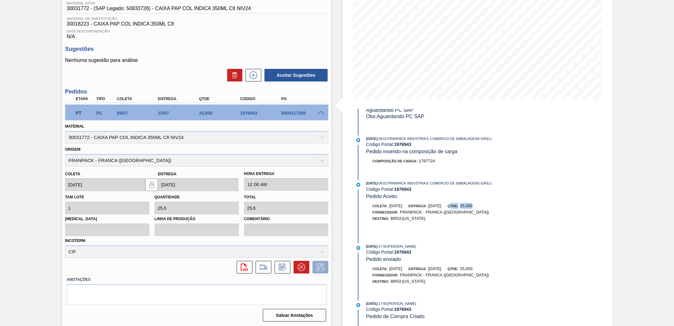
drag, startPoint x: 494, startPoint y: 203, endPoint x: 466, endPoint y: 201, distance: 27.9
click at [466, 203] on div "Coleta: [DATE] Entrega: [DATE] Qtde: 25,000" at bounding box center [441, 206] width 150 height 6
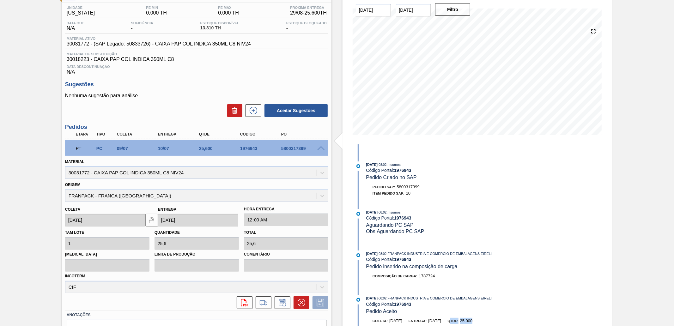
scroll to position [281, 0]
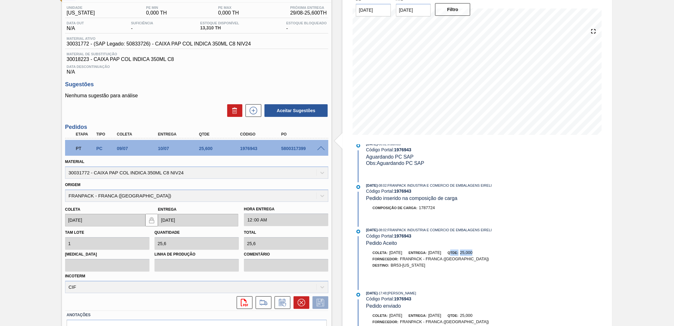
click at [491, 256] on div "Coleta: [DATE] Entrega: [DATE] Qtde: 25,000" at bounding box center [441, 253] width 150 height 6
drag, startPoint x: 493, startPoint y: 258, endPoint x: 464, endPoint y: 257, distance: 29.7
click at [464, 256] on div "Coleta: [DATE] Entrega: [DATE] Qtde: 25,000" at bounding box center [441, 253] width 150 height 6
click at [539, 252] on div "Estoque De [DATE] Até [DATE] Filtro 01/09 Projeção de Estoque 38.91 [DOMAIN_NAM…" at bounding box center [478, 172] width 270 height 381
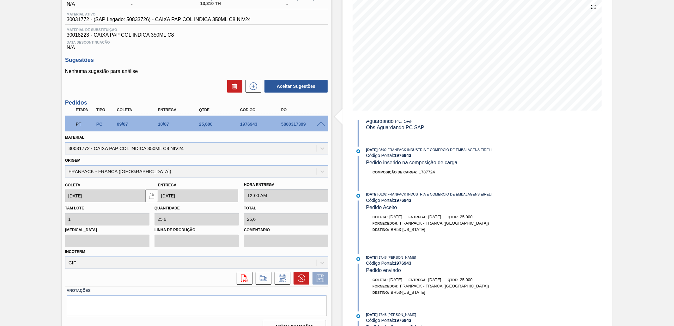
scroll to position [85, 0]
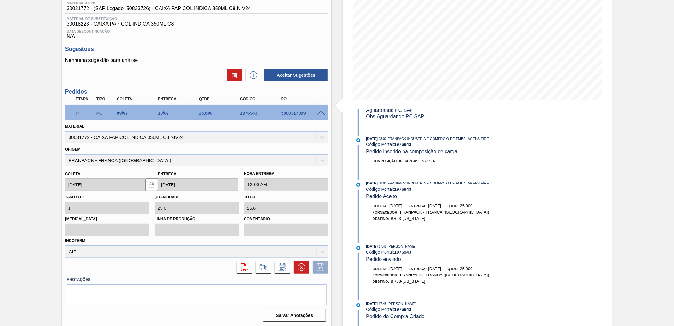
click at [322, 112] on span at bounding box center [321, 113] width 8 height 5
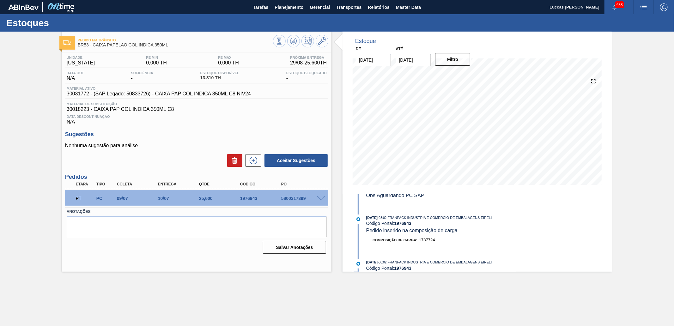
scroll to position [0, 0]
click at [319, 198] on span at bounding box center [321, 198] width 8 height 5
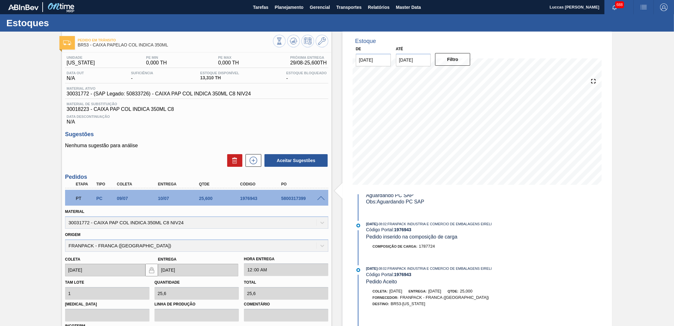
click at [321, 198] on span at bounding box center [321, 198] width 8 height 5
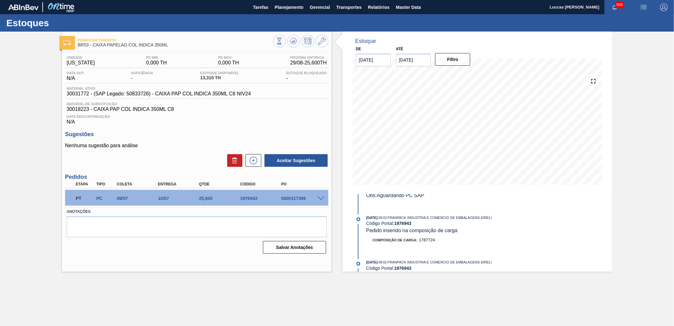
click at [318, 198] on span at bounding box center [321, 198] width 8 height 5
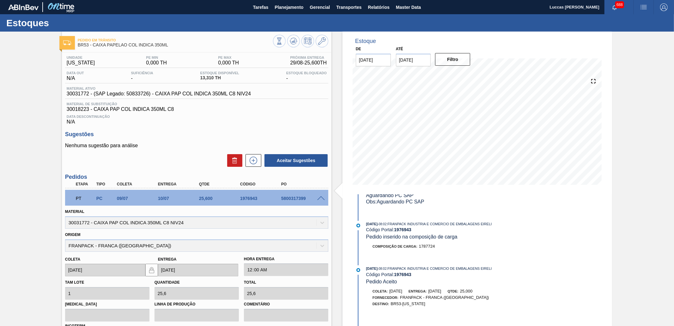
click at [646, 10] on img "button" at bounding box center [644, 7] width 8 height 8
click at [643, 23] on li "Pedido Contingência" at bounding box center [640, 22] width 58 height 11
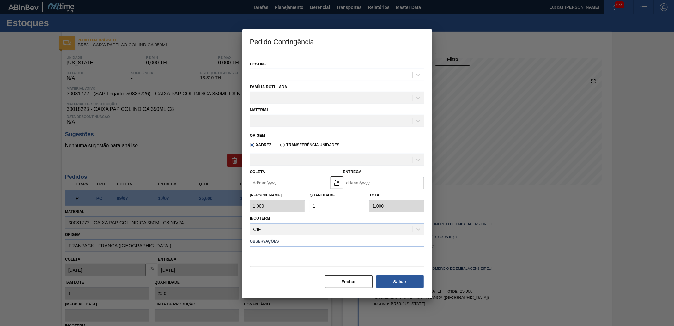
click at [299, 73] on div at bounding box center [331, 75] width 162 height 9
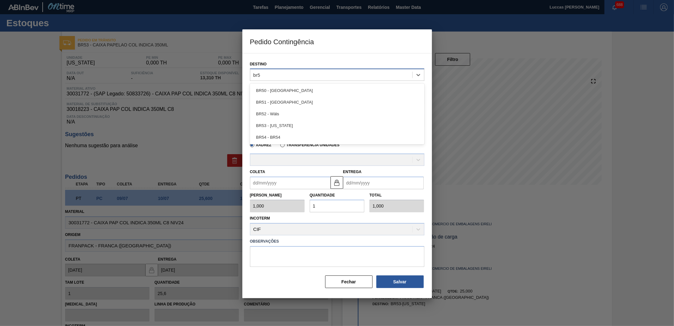
type input "br53"
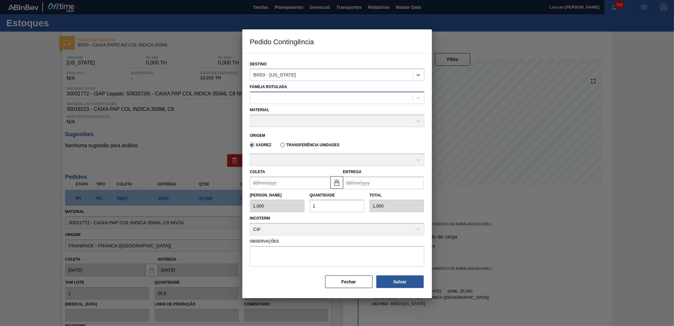
click at [326, 94] on div at bounding box center [331, 98] width 162 height 9
click at [354, 276] on button "Fechar" at bounding box center [348, 282] width 47 height 13
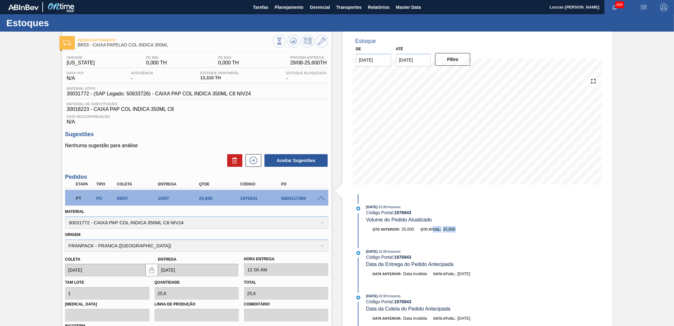
drag, startPoint x: 455, startPoint y: 234, endPoint x: 434, endPoint y: 232, distance: 20.6
click at [434, 232] on div "Qtd anterior: 25,000 Qtd atual: 25,600" at bounding box center [435, 230] width 163 height 9
click at [296, 6] on span "Planejamento" at bounding box center [289, 7] width 29 height 8
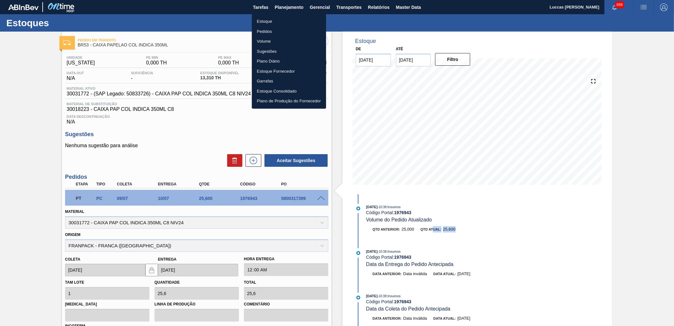
click at [275, 34] on li "Pedidos" at bounding box center [289, 32] width 74 height 10
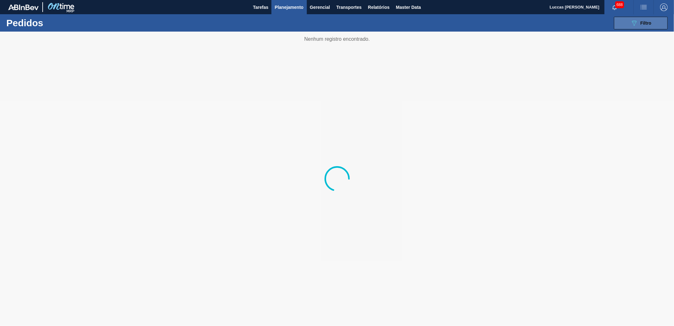
click at [648, 26] on div "089F7B8B-B2A5-4AFE-B5C0-19BA573D28AC Filtro" at bounding box center [641, 23] width 21 height 8
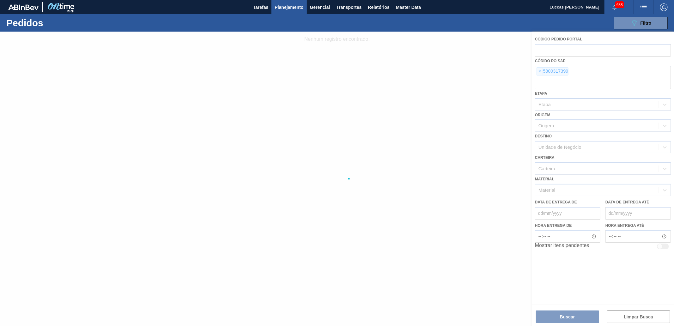
click at [540, 72] on div at bounding box center [337, 179] width 674 height 295
click at [540, 71] on div at bounding box center [337, 179] width 674 height 295
click at [539, 71] on div at bounding box center [337, 179] width 674 height 295
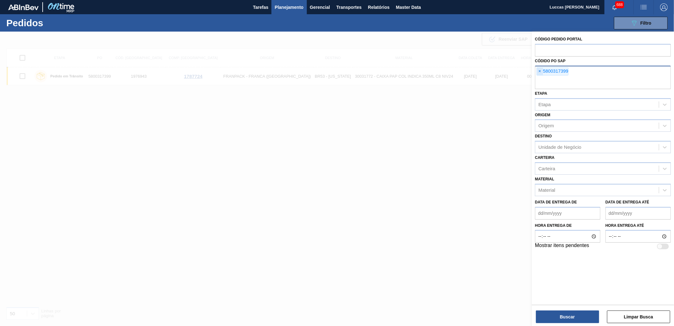
click at [539, 70] on span "×" at bounding box center [540, 72] width 6 height 8
paste input "5800350530"
type input "5800350530"
click at [563, 313] on button "Buscar" at bounding box center [567, 317] width 63 height 13
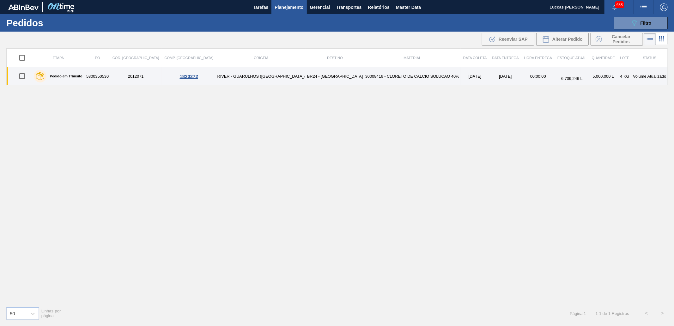
click at [371, 78] on td "30008416 - CLORETO DE CALCIO SOLUCAO 40%" at bounding box center [412, 76] width 97 height 18
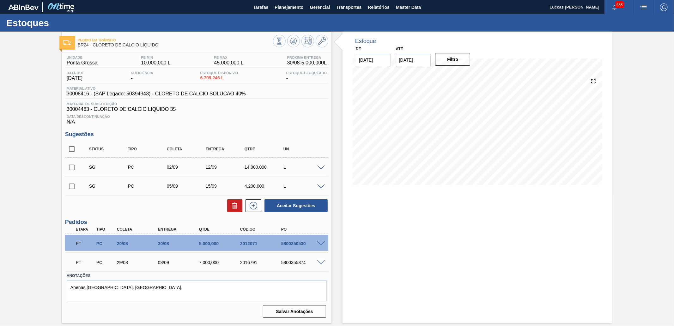
click at [320, 243] on span at bounding box center [321, 244] width 8 height 5
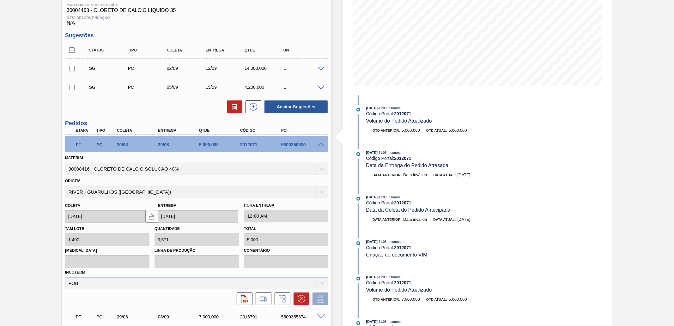
scroll to position [105, 0]
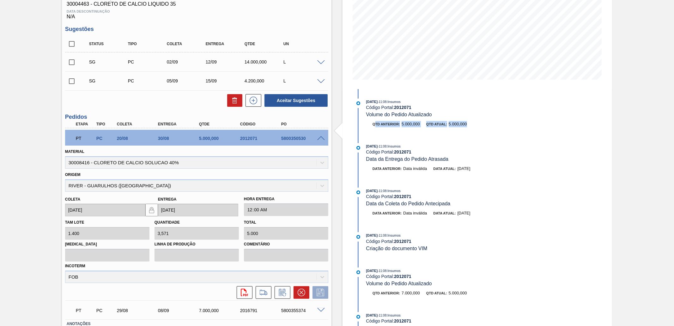
drag, startPoint x: 444, startPoint y: 122, endPoint x: 408, endPoint y: 130, distance: 36.7
click at [374, 127] on div "Qtd anterior: 5.000,000 Qtd atual: 5.000,000" at bounding box center [441, 124] width 150 height 6
click at [446, 133] on div "[DATE] 11:08 : Insumos Código Portal: 2012071 Volume do Pedido Atualizado Qtd a…" at bounding box center [435, 116] width 163 height 35
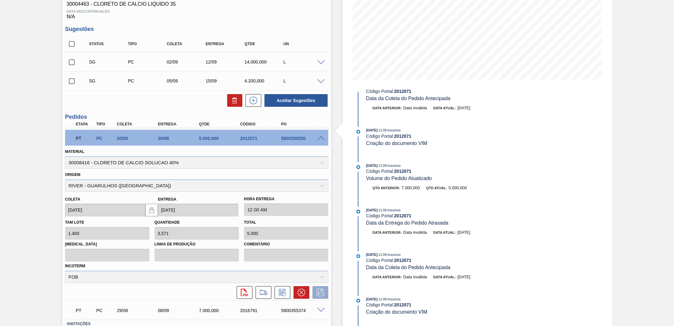
scroll to position [0, 0]
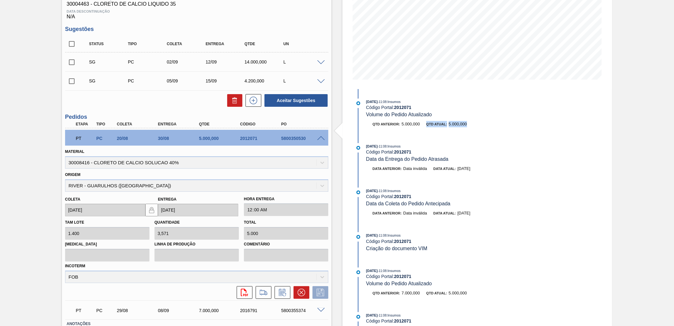
drag, startPoint x: 466, startPoint y: 123, endPoint x: 420, endPoint y: 127, distance: 46.0
click at [420, 127] on div "Qtd anterior: 5.000,000 Qtd atual: 5.000,000" at bounding box center [441, 124] width 150 height 6
click at [480, 140] on div "[DATE] 11:08 : Insumos Código Portal: 2012071 Volume do Pedido Atualizado Qtd a…" at bounding box center [435, 229] width 163 height 281
click at [482, 168] on div "Data anterior: Data inválida Data atual: [DATE]" at bounding box center [441, 169] width 150 height 6
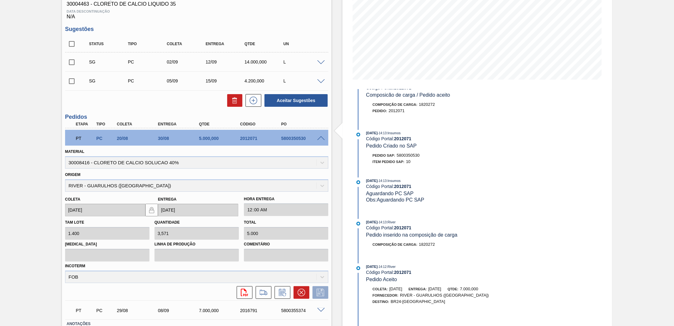
scroll to position [433, 0]
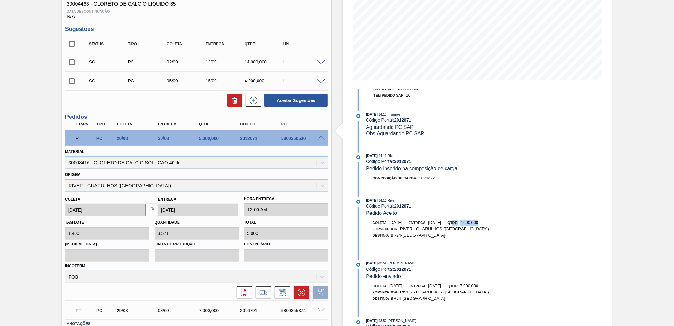
drag, startPoint x: 501, startPoint y: 220, endPoint x: 467, endPoint y: 223, distance: 34.8
click at [467, 223] on div "Coleta: [DATE] Entrega: [DATE] Qtde: 7.000,000" at bounding box center [441, 223] width 150 height 6
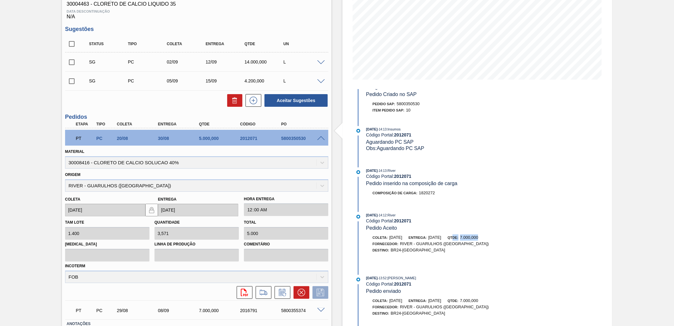
scroll to position [397, 0]
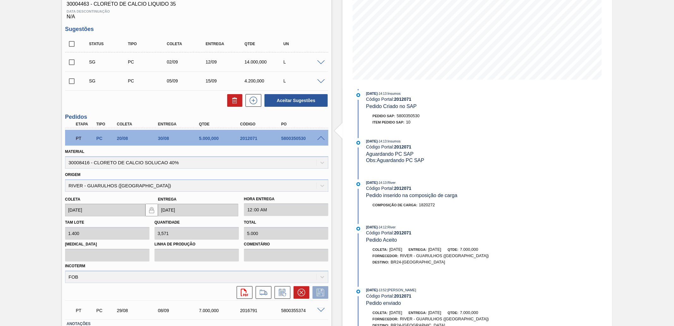
click at [297, 136] on div "5800350530" at bounding box center [303, 138] width 46 height 5
copy div "5800350530"
